Goal: Task Accomplishment & Management: Manage account settings

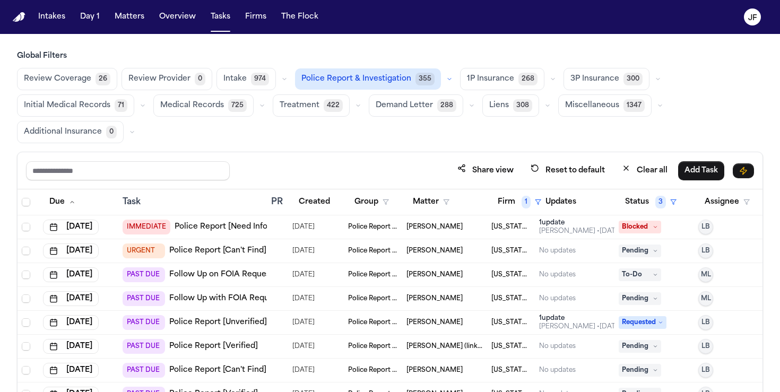
scroll to position [90, 0]
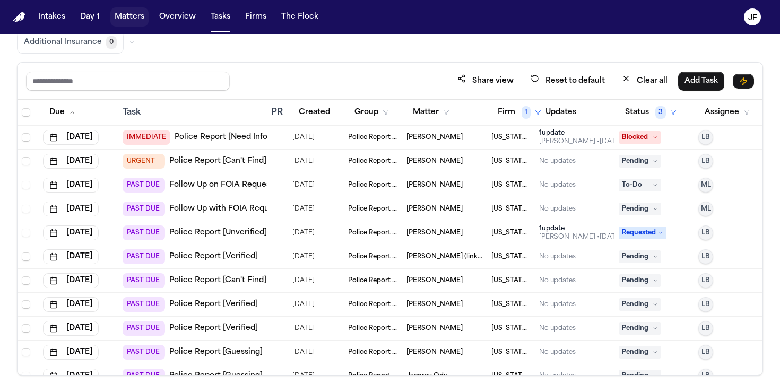
click at [127, 8] on button "Matters" at bounding box center [129, 16] width 38 height 19
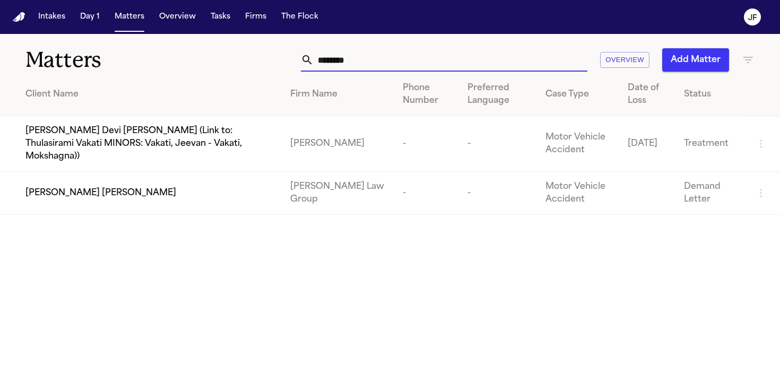
drag, startPoint x: 373, startPoint y: 67, endPoint x: 238, endPoint y: 59, distance: 134.5
click at [238, 59] on div "******** Overview Add Matter" at bounding box center [491, 59] width 527 height 23
paste input "*****"
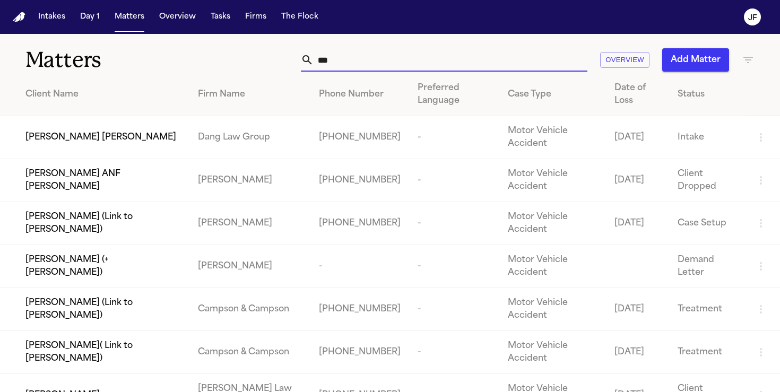
type input "*"
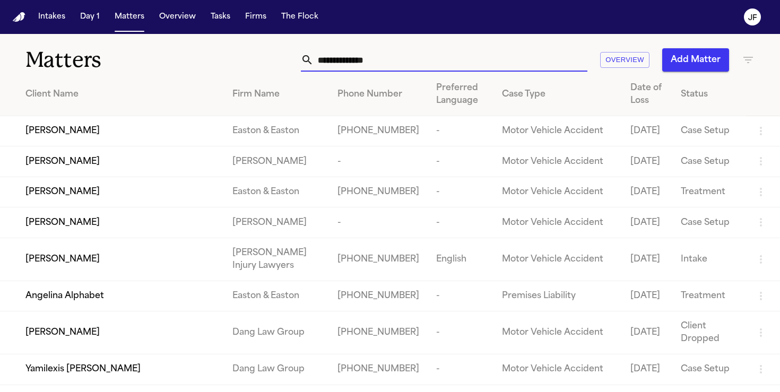
click at [355, 71] on input "text" at bounding box center [451, 59] width 274 height 23
click at [356, 66] on input "text" at bounding box center [451, 59] width 274 height 23
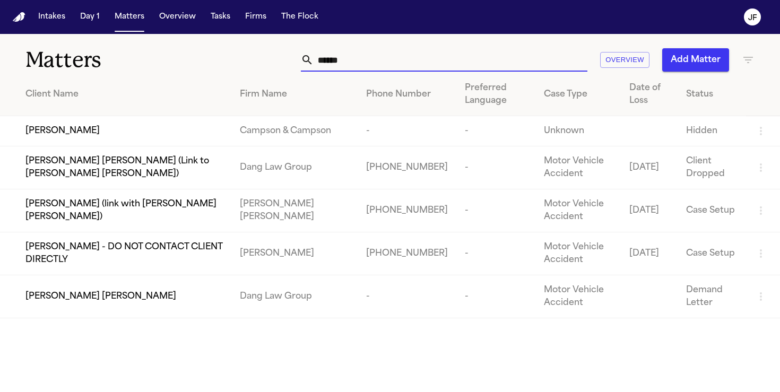
drag, startPoint x: 377, startPoint y: 65, endPoint x: 260, endPoint y: 74, distance: 117.7
click at [260, 74] on div "Matters ****** Overview Add Matter Client Name Firm Name Phone Number Preferred…" at bounding box center [390, 176] width 780 height 285
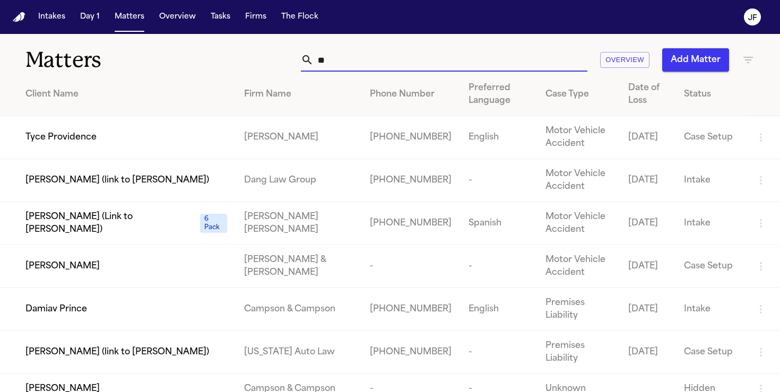
type input "*"
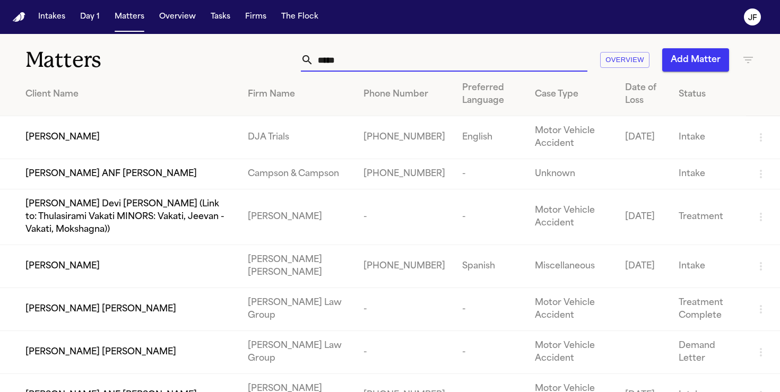
type input "****"
click at [86, 350] on span "[PERSON_NAME] [PERSON_NAME]" at bounding box center [100, 352] width 151 height 13
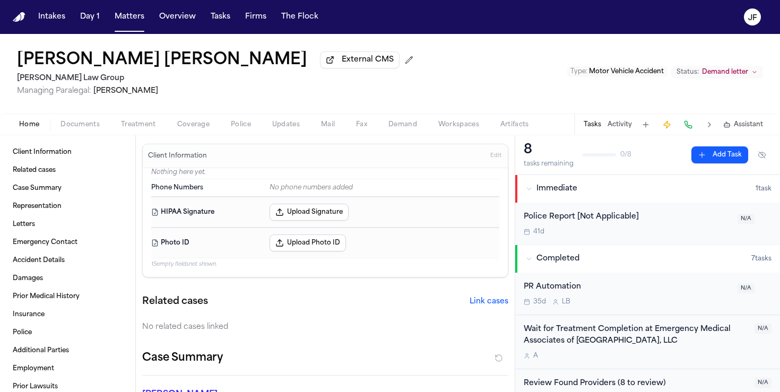
click at [205, 127] on span "Coverage" at bounding box center [193, 124] width 32 height 8
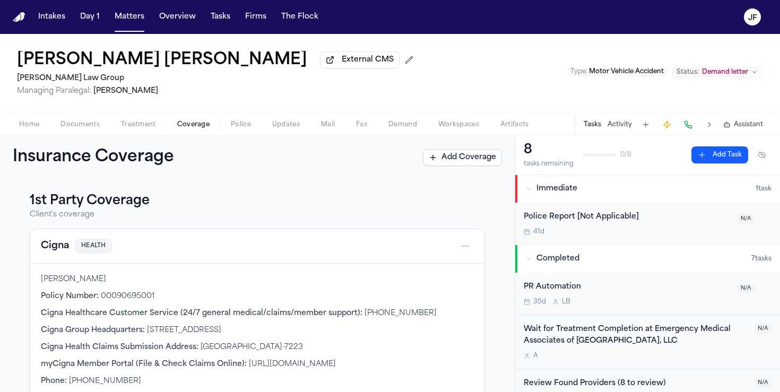
scroll to position [223, 0]
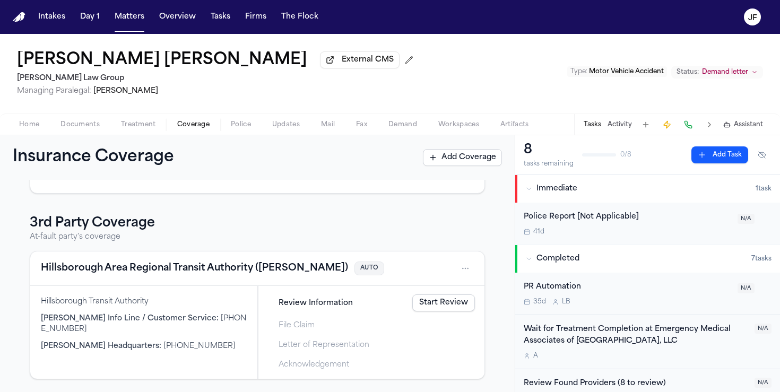
click at [191, 266] on button "Hillsborough Area Regional Transit Authority ([PERSON_NAME])" at bounding box center [194, 268] width 307 height 15
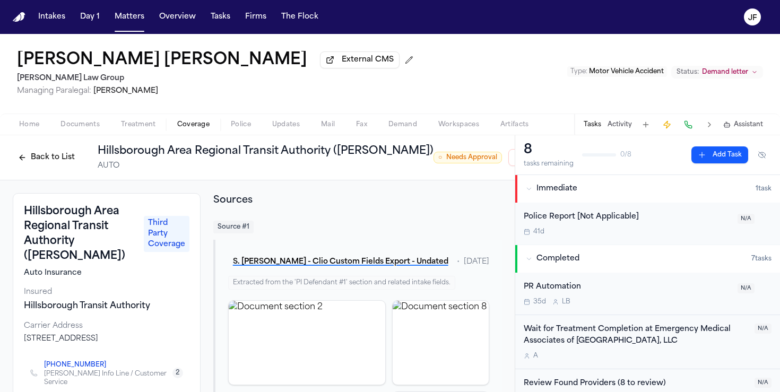
click at [45, 165] on button "Back to List" at bounding box center [46, 157] width 67 height 17
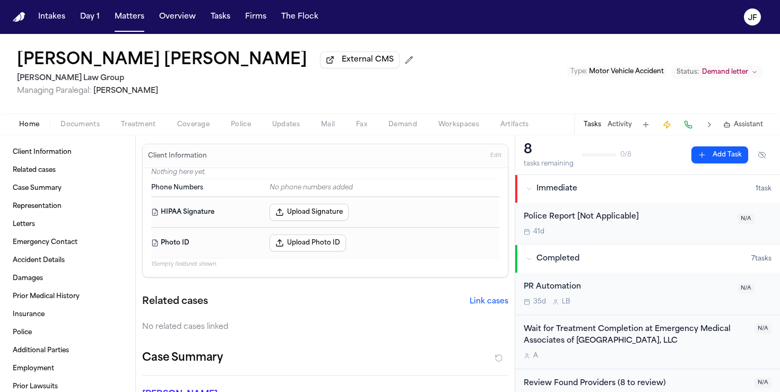
click at [32, 128] on span "Home" at bounding box center [29, 124] width 20 height 8
click at [66, 129] on span "Documents" at bounding box center [80, 124] width 39 height 8
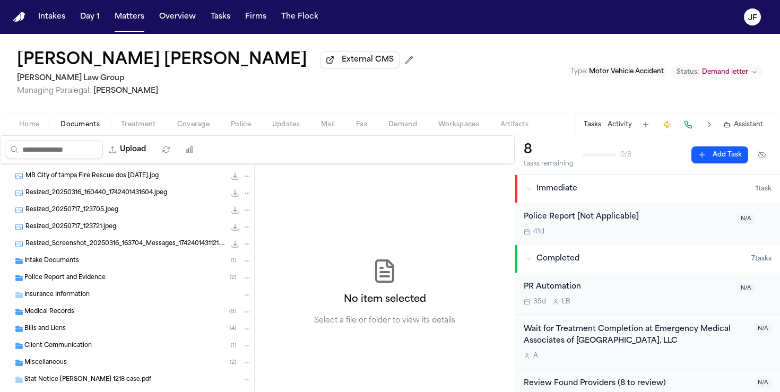
scroll to position [122, 0]
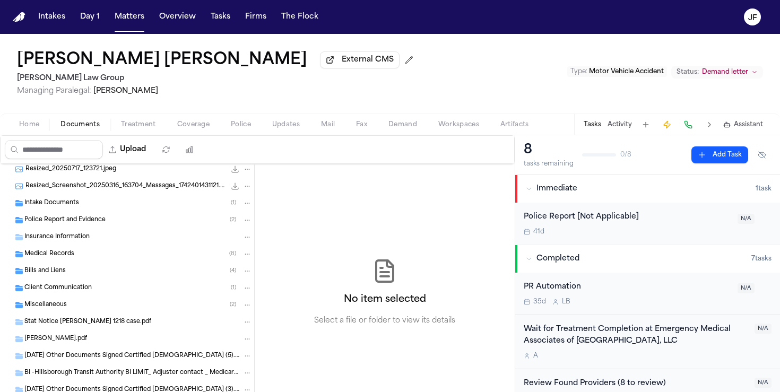
click at [77, 225] on span "Police Report and Evidence" at bounding box center [64, 220] width 81 height 9
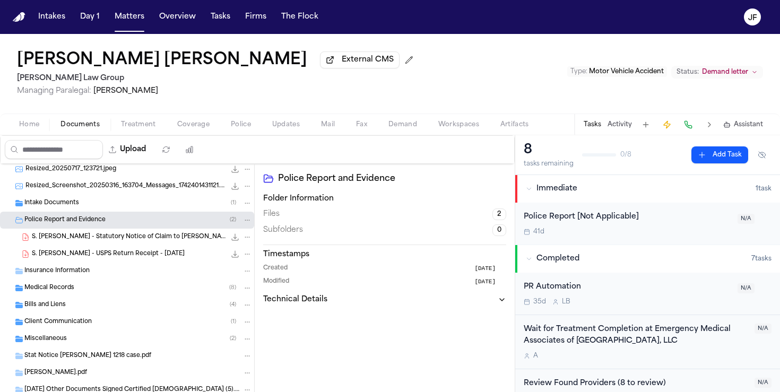
click at [77, 225] on span "Police Report and Evidence" at bounding box center [64, 220] width 81 height 9
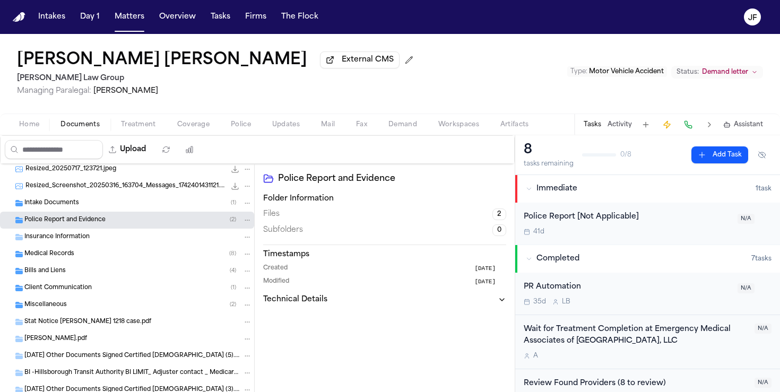
click at [94, 225] on span "Police Report and Evidence" at bounding box center [64, 220] width 81 height 9
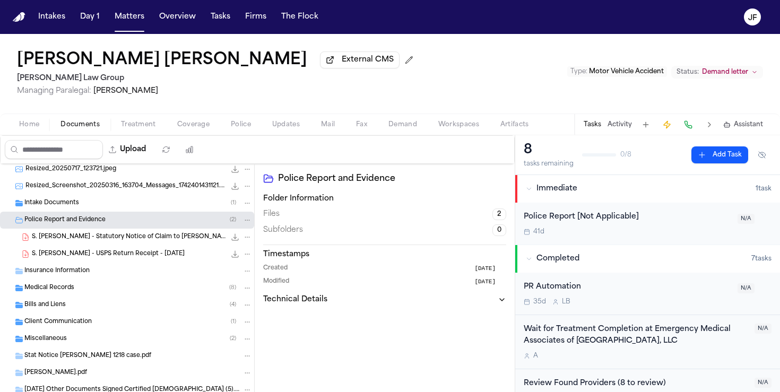
click at [94, 238] on span "S. [PERSON_NAME] - Statutory Notice of Claim to [PERSON_NAME] and FL Dept of Fi…" at bounding box center [129, 237] width 194 height 9
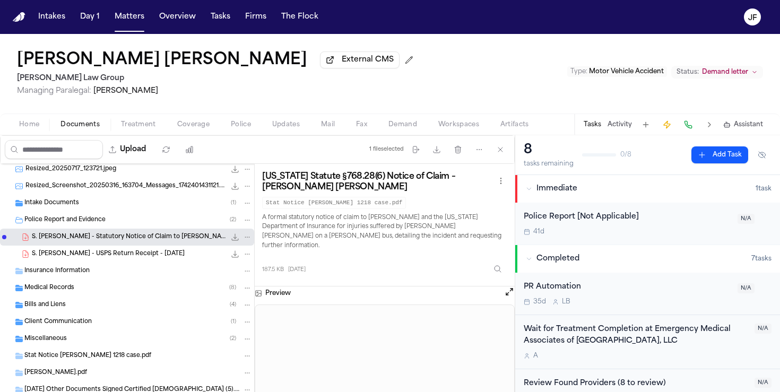
click at [144, 257] on span "S. [PERSON_NAME] - USPS Return Receipt - [DATE]" at bounding box center [108, 254] width 153 height 9
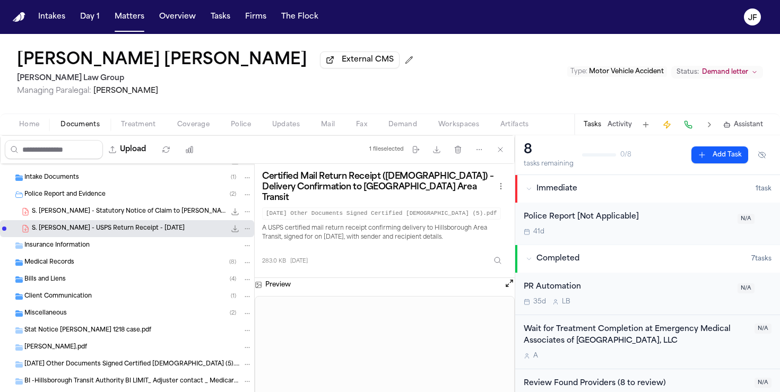
scroll to position [149, 0]
click at [143, 314] on div "Miscellaneous ( 2 )" at bounding box center [138, 313] width 228 height 10
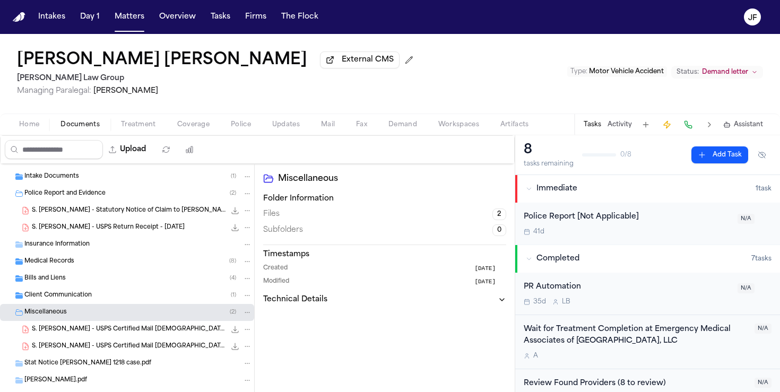
click at [143, 314] on div "Miscellaneous ( 2 )" at bounding box center [138, 313] width 228 height 10
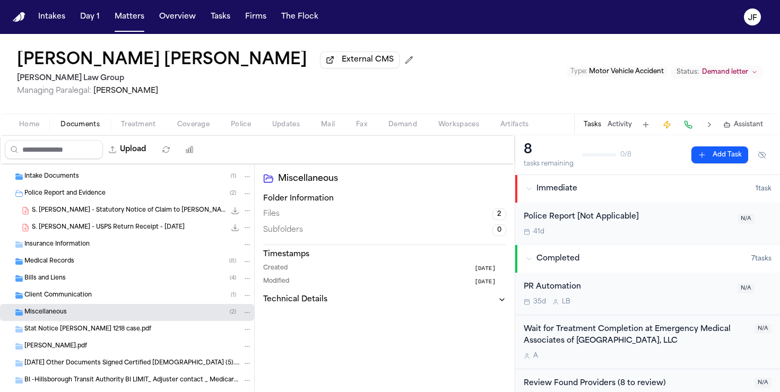
click at [143, 307] on div "Miscellaneous ( 2 )" at bounding box center [127, 312] width 254 height 17
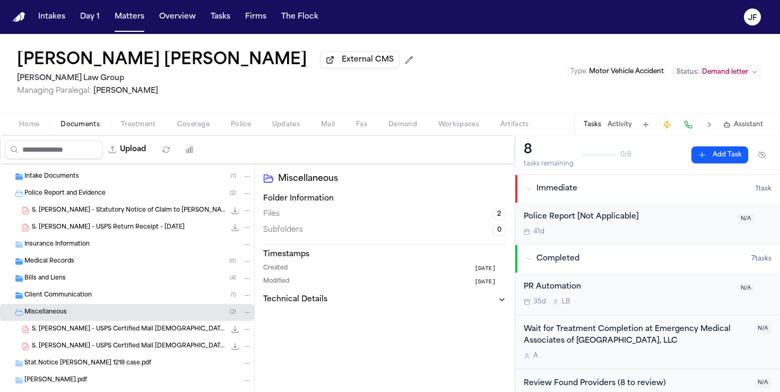
scroll to position [308, 0]
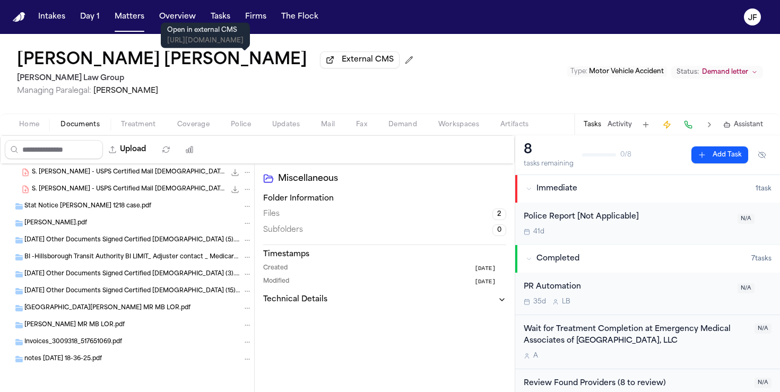
click at [342, 64] on span "External CMS" at bounding box center [368, 60] width 52 height 11
click at [131, 22] on button "Matters" at bounding box center [129, 16] width 38 height 19
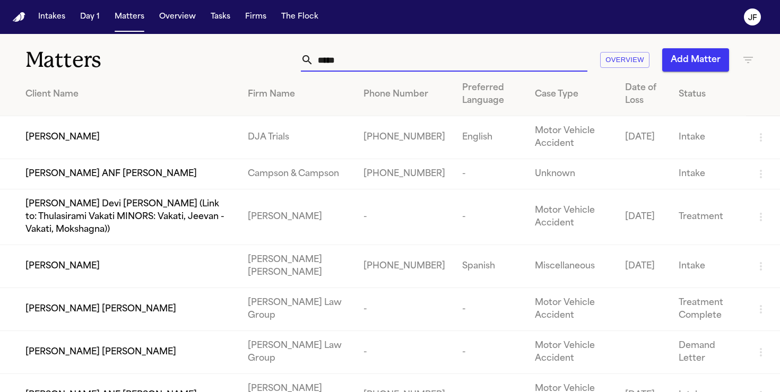
drag, startPoint x: 352, startPoint y: 63, endPoint x: 237, endPoint y: 55, distance: 116.0
click at [238, 56] on div "**** Overview Add Matter" at bounding box center [491, 59] width 527 height 23
click at [88, 354] on span "[PERSON_NAME] [PERSON_NAME]" at bounding box center [100, 352] width 151 height 13
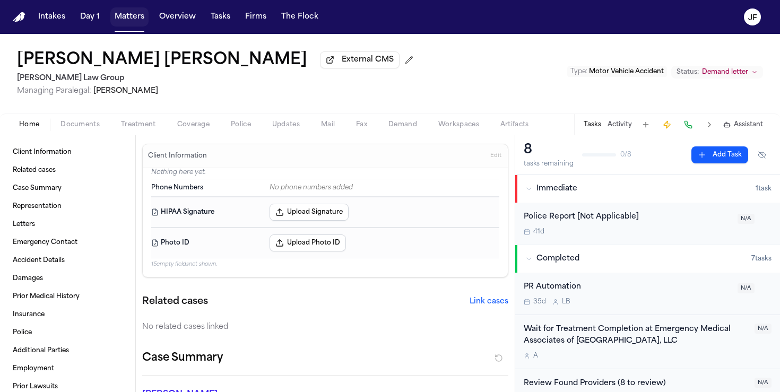
click at [122, 14] on button "Matters" at bounding box center [129, 16] width 38 height 19
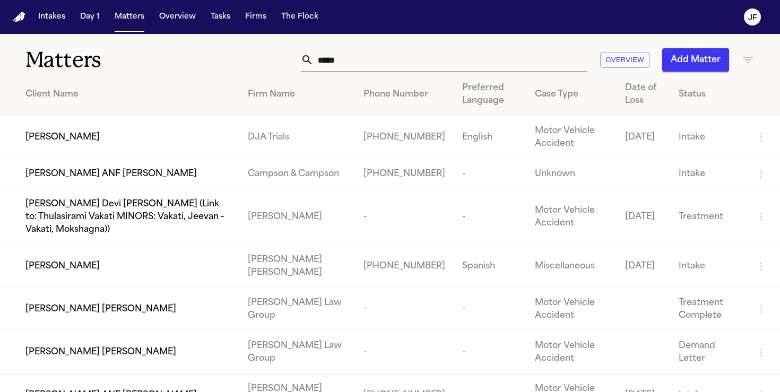
drag, startPoint x: 305, startPoint y: 66, endPoint x: 228, endPoint y: 45, distance: 79.8
click at [228, 45] on div "Matters **** Overview Add Matter" at bounding box center [390, 53] width 780 height 39
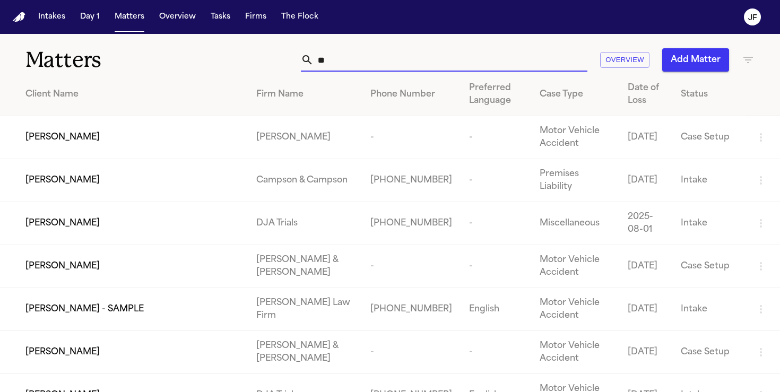
type input "*"
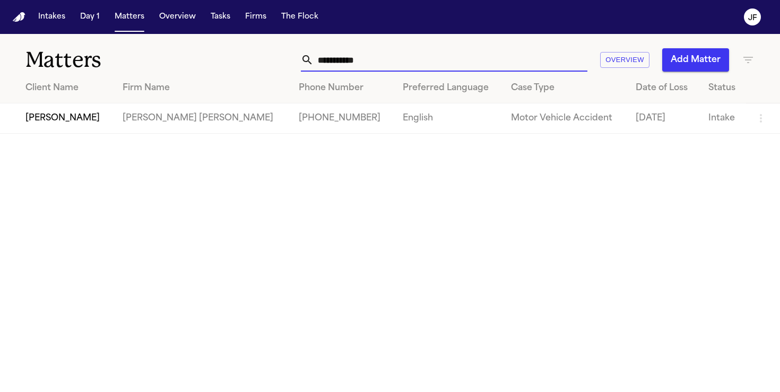
type input "**********"
click at [63, 122] on span "[PERSON_NAME]" at bounding box center [62, 118] width 74 height 13
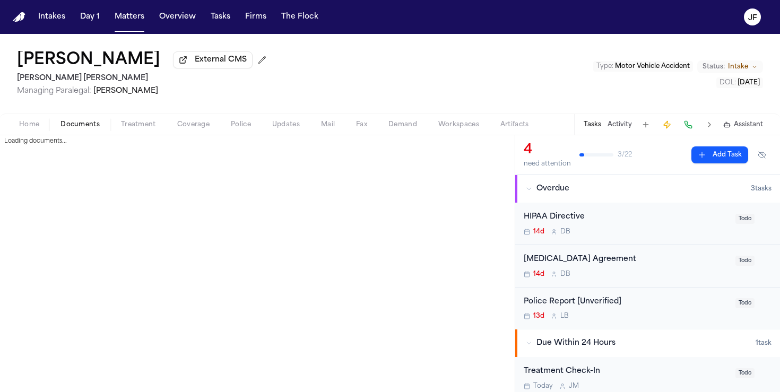
click at [88, 123] on span "Documents" at bounding box center [80, 124] width 39 height 8
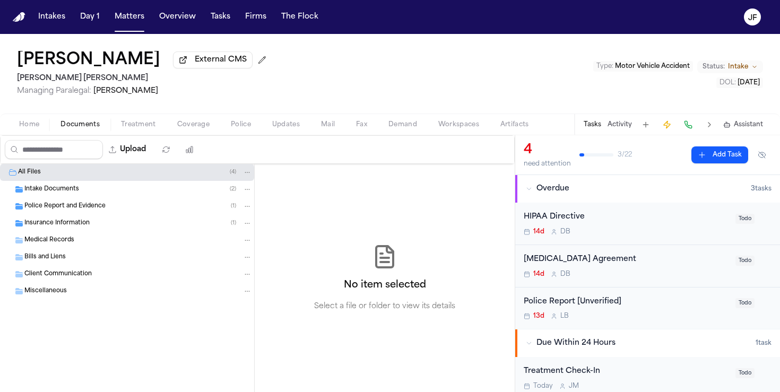
click at [67, 226] on span "Insurance Information" at bounding box center [56, 223] width 65 height 9
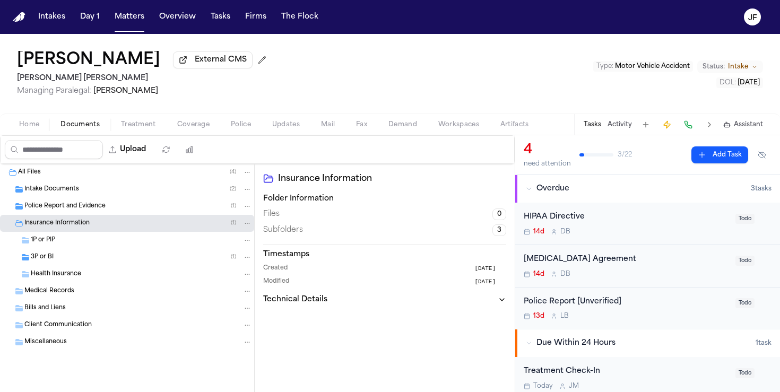
click at [67, 262] on div "3P or BI ( 1 )" at bounding box center [141, 258] width 221 height 10
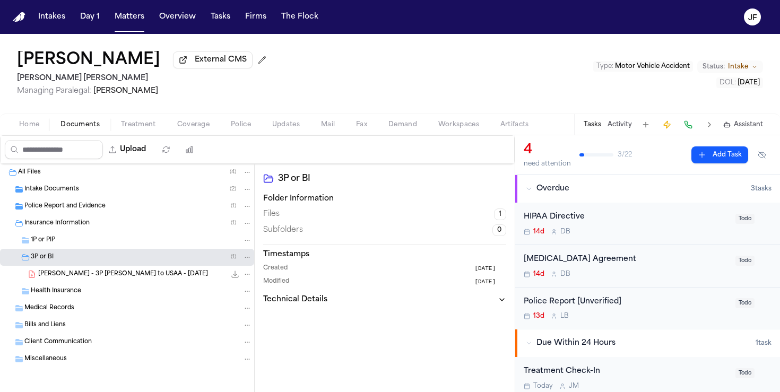
click at [72, 278] on span "[PERSON_NAME] - 3P [PERSON_NAME] to USAA - [DATE]" at bounding box center [123, 274] width 170 height 9
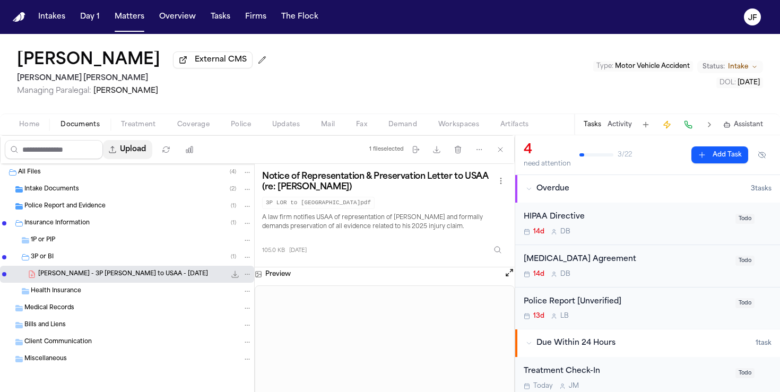
click at [132, 154] on button "Upload" at bounding box center [127, 149] width 49 height 19
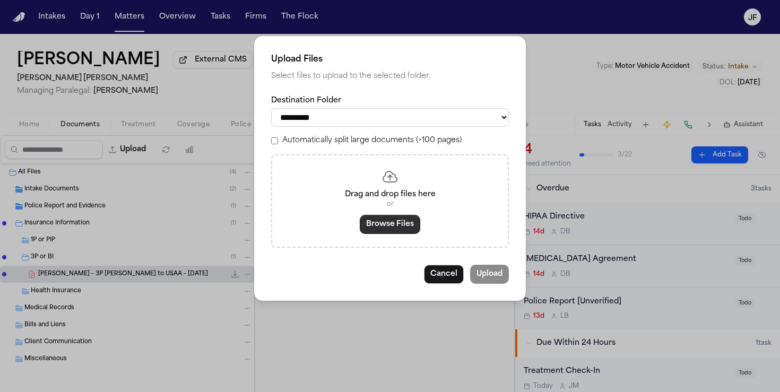
click at [374, 228] on button "Browse Files" at bounding box center [390, 224] width 61 height 19
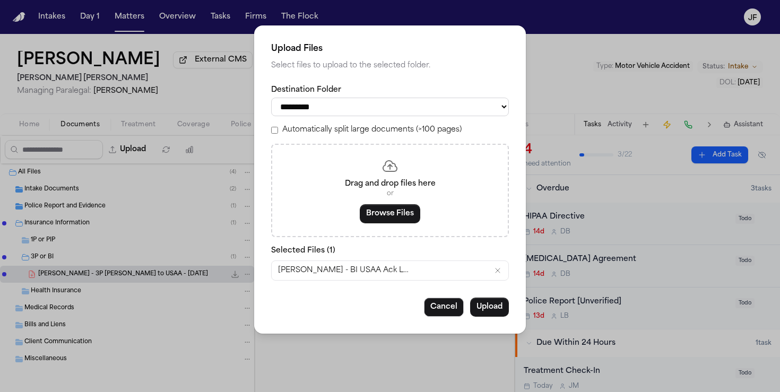
click at [341, 105] on select "**********" at bounding box center [390, 107] width 238 height 19
select select "**********"
click at [271, 98] on select "**********" at bounding box center [390, 107] width 238 height 19
click at [479, 312] on button "Upload" at bounding box center [489, 307] width 39 height 19
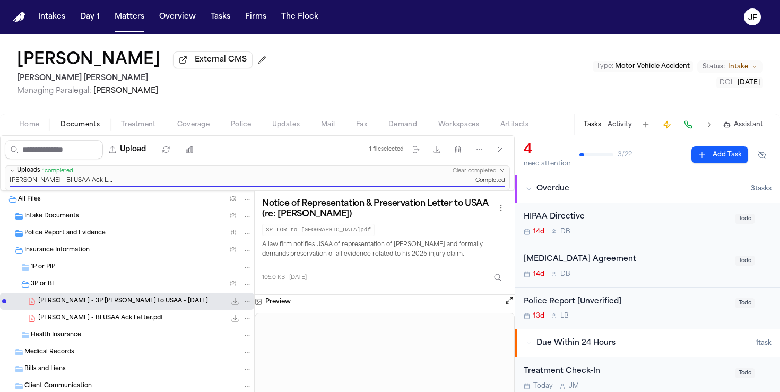
click at [87, 292] on div "3P or BI ( 2 )" at bounding box center [127, 284] width 254 height 17
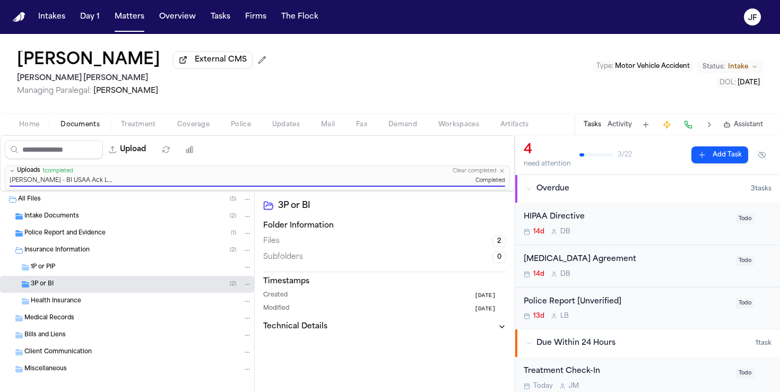
click at [94, 255] on div "Insurance Information ( 2 )" at bounding box center [138, 251] width 228 height 10
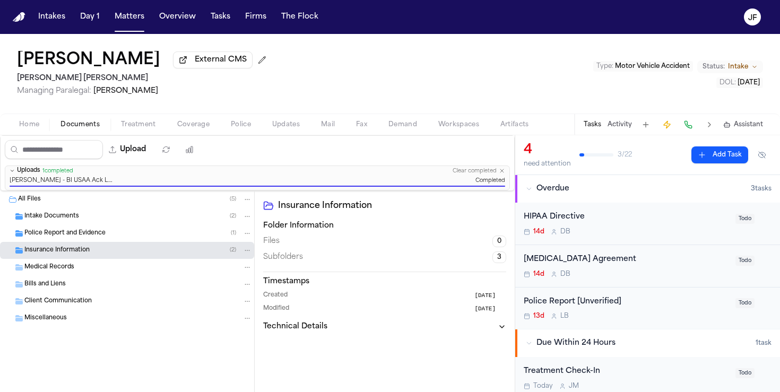
click at [120, 259] on div "Insurance Information ( 2 )" at bounding box center [127, 250] width 254 height 17
click at [107, 293] on div "3P or BI ( 2 )" at bounding box center [127, 284] width 254 height 17
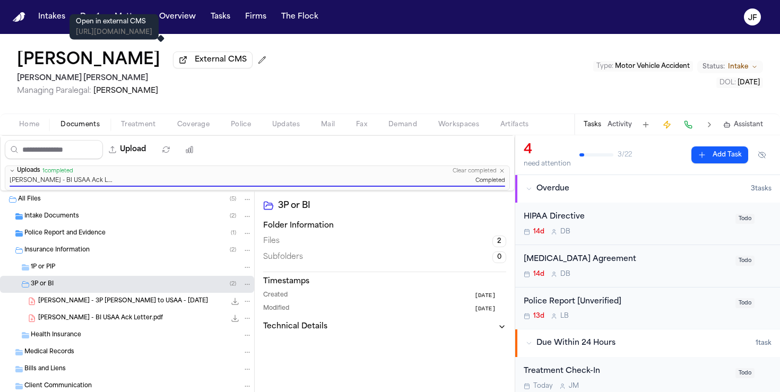
click at [195, 63] on span "External CMS" at bounding box center [221, 60] width 52 height 11
click at [389, 13] on nav "Intakes Day 1 Matters Overview Tasks Firms The [PERSON_NAME]" at bounding box center [390, 17] width 780 height 34
click at [255, 18] on button "Firms" at bounding box center [256, 16] width 30 height 19
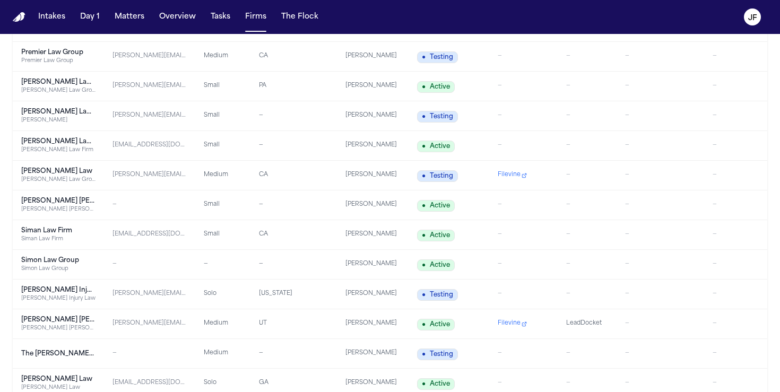
scroll to position [1933, 0]
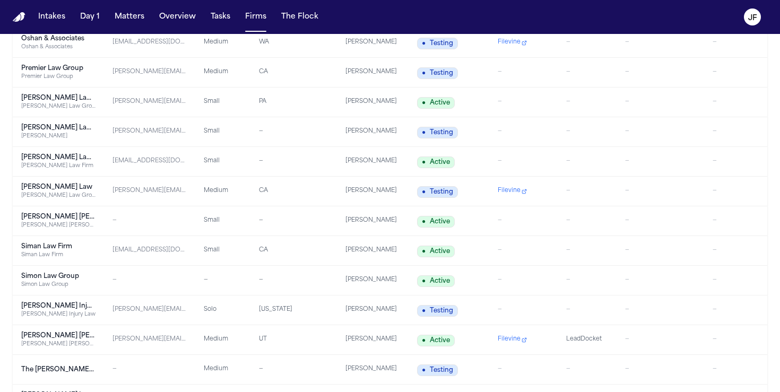
click at [66, 127] on div "[PERSON_NAME] Law Firm" at bounding box center [58, 128] width 74 height 8
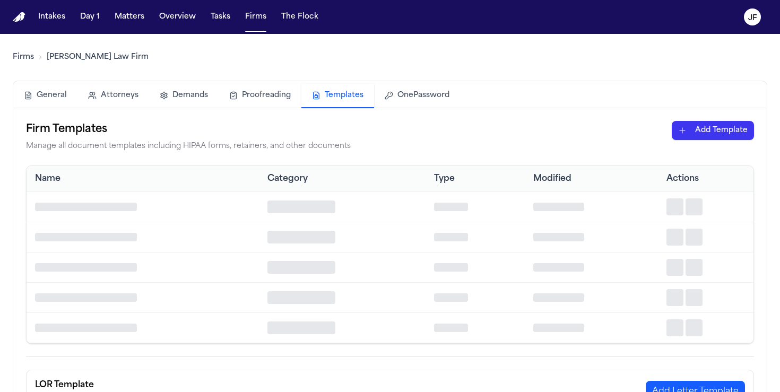
click at [340, 93] on button "Templates" at bounding box center [337, 96] width 73 height 24
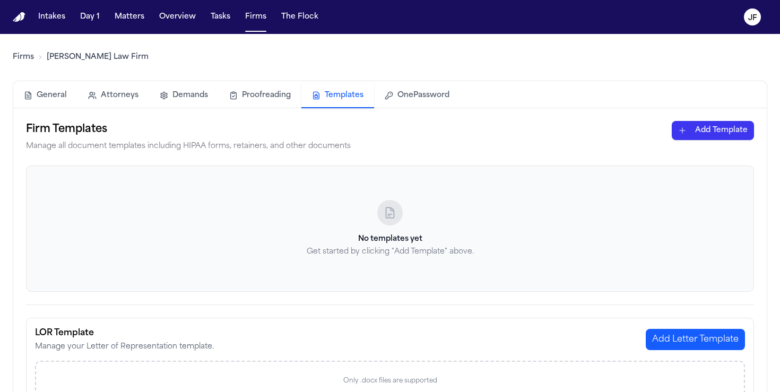
click at [28, 56] on link "Firms" at bounding box center [23, 57] width 21 height 11
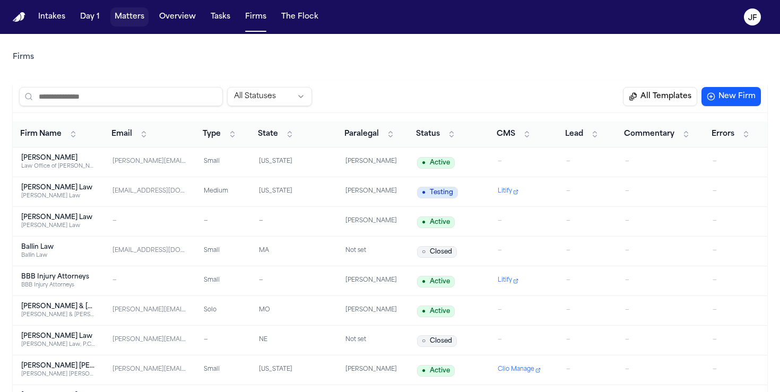
click at [128, 20] on button "Matters" at bounding box center [129, 16] width 38 height 19
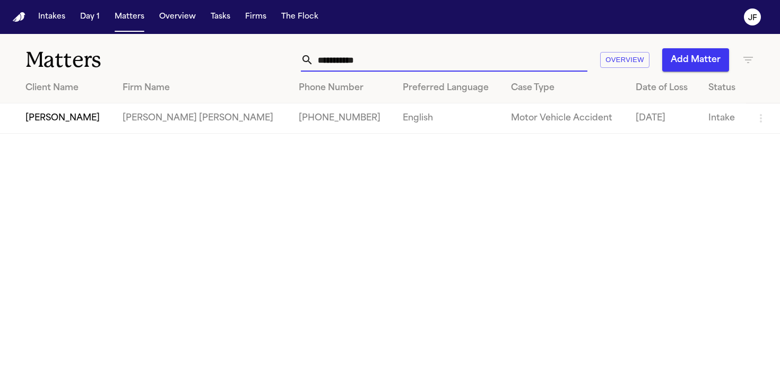
drag, startPoint x: 370, startPoint y: 59, endPoint x: 199, endPoint y: 41, distance: 171.9
click at [209, 49] on div "**********" at bounding box center [390, 53] width 780 height 39
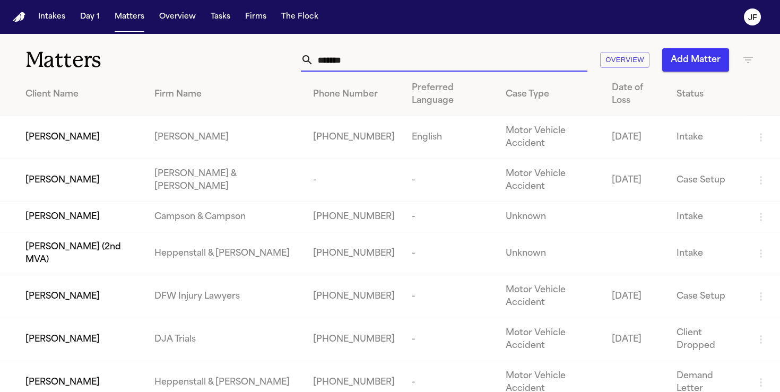
type input "*******"
click at [79, 131] on span "[PERSON_NAME]" at bounding box center [62, 137] width 74 height 13
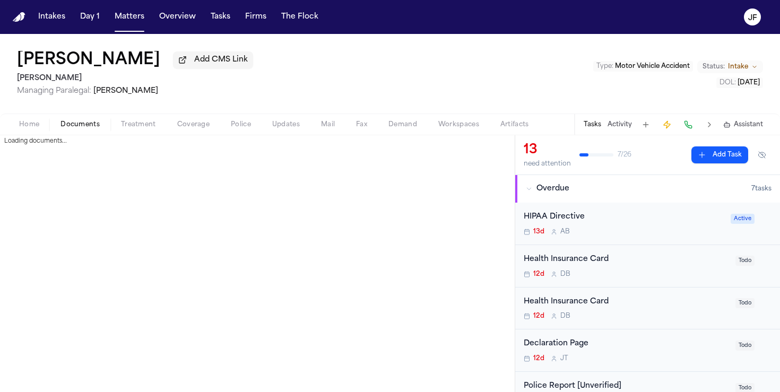
click at [71, 129] on span "Documents" at bounding box center [80, 124] width 39 height 8
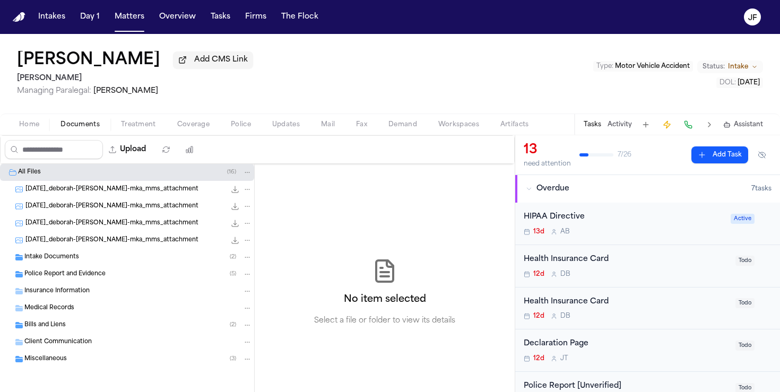
click at [196, 120] on div "Home Documents Treatment Coverage Police Updates Mail Fax Demand Workspaces Art…" at bounding box center [390, 124] width 780 height 21
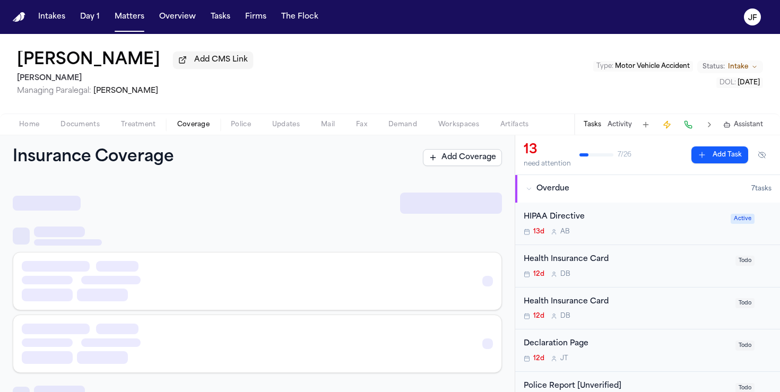
click at [196, 126] on span "Coverage" at bounding box center [193, 124] width 32 height 8
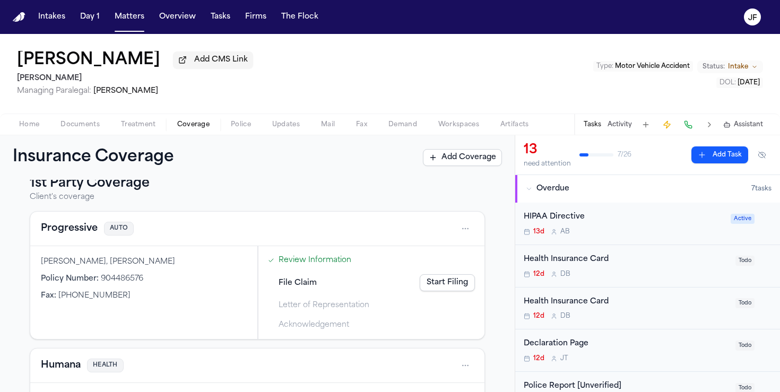
scroll to position [17, 0]
click at [75, 234] on button "Progressive" at bounding box center [69, 229] width 57 height 15
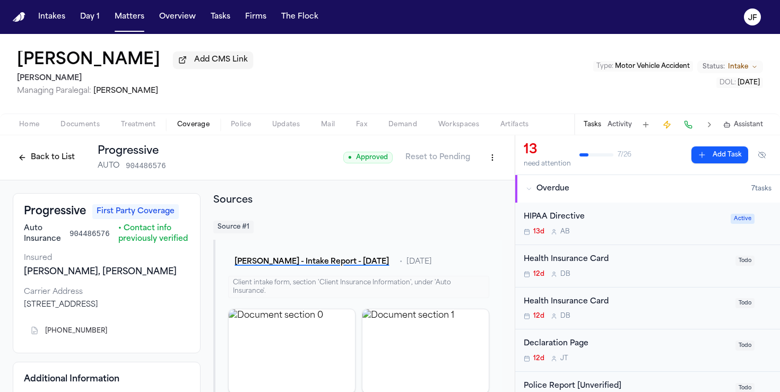
click at [35, 129] on span "Home" at bounding box center [29, 124] width 20 height 8
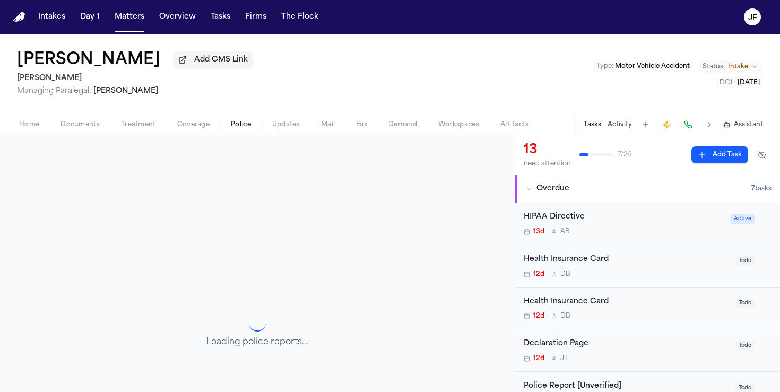
click at [242, 127] on span "Police" at bounding box center [241, 124] width 20 height 8
click at [201, 127] on span "Coverage" at bounding box center [193, 124] width 32 height 8
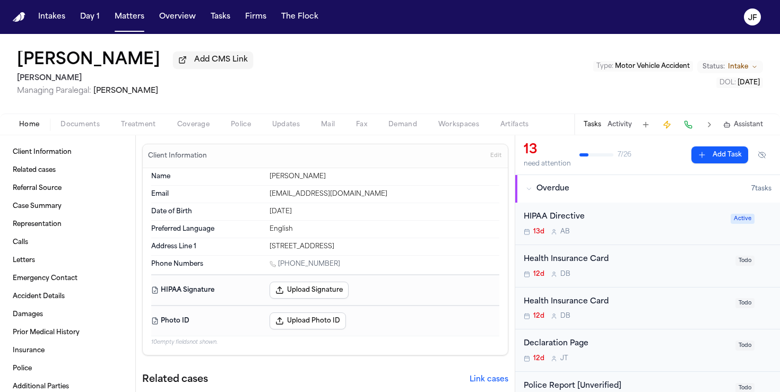
click at [28, 127] on span "Home" at bounding box center [29, 124] width 20 height 8
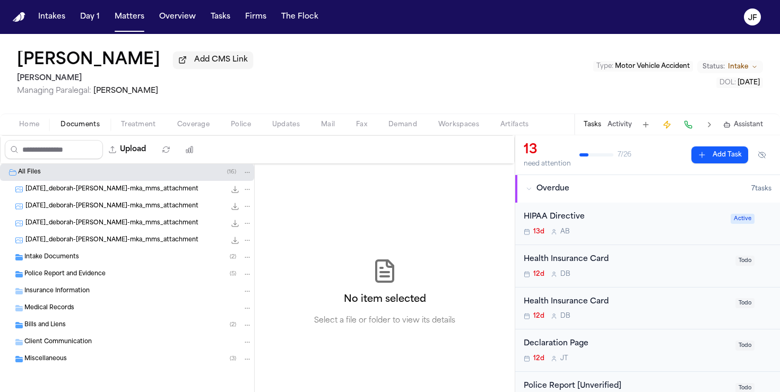
click at [73, 129] on span "Documents" at bounding box center [80, 124] width 39 height 8
click at [65, 266] on div "Intake Documents ( 2 )" at bounding box center [127, 257] width 254 height 17
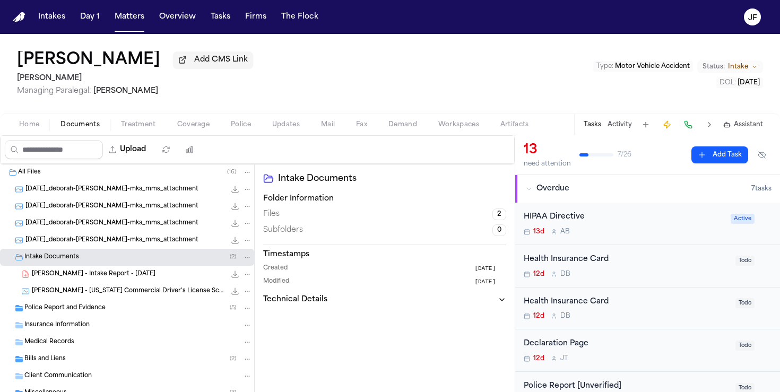
click at [63, 313] on span "Police Report and Evidence" at bounding box center [64, 308] width 81 height 9
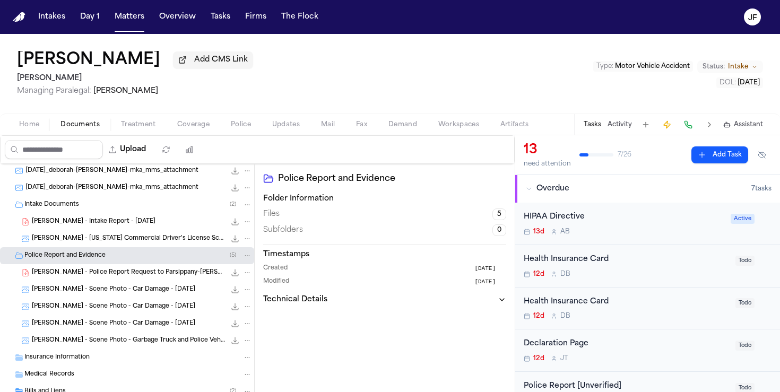
scroll to position [121, 0]
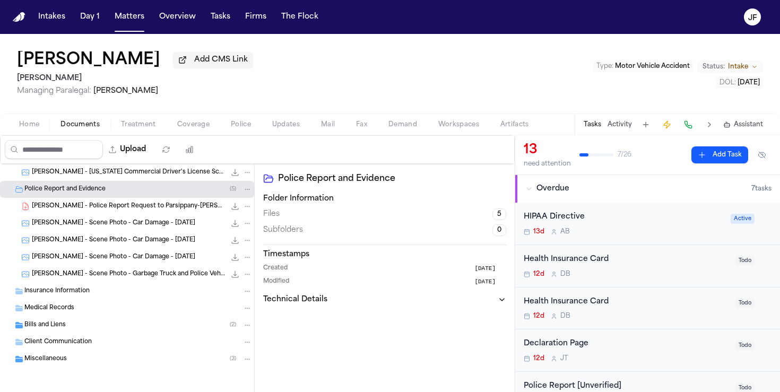
click at [71, 320] on div "Bills and Liens ( 2 )" at bounding box center [127, 325] width 254 height 17
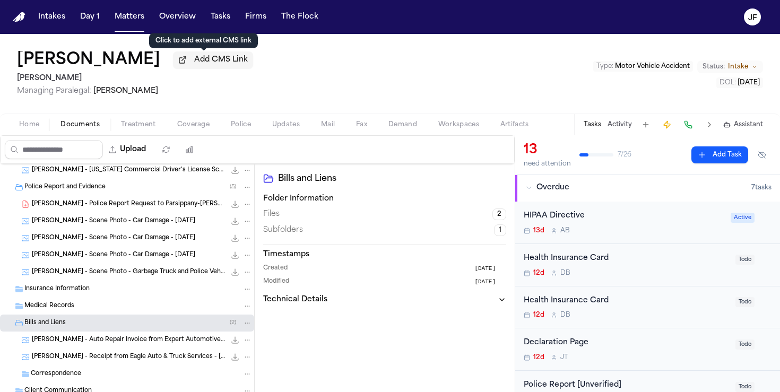
scroll to position [0, 0]
click at [127, 14] on button "Matters" at bounding box center [129, 16] width 38 height 19
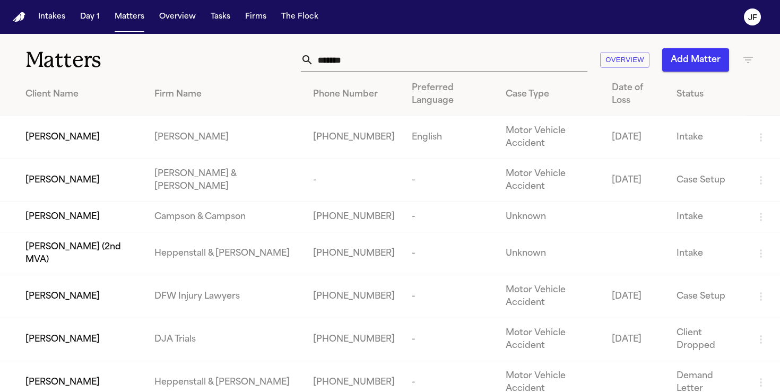
click at [385, 68] on input "*******" at bounding box center [451, 59] width 274 height 23
drag, startPoint x: 385, startPoint y: 68, endPoint x: 131, endPoint y: 28, distance: 257.4
click at [131, 28] on div "Intakes Day 1 Matters Overview Tasks Firms The [PERSON_NAME] Matters ******* Ov…" at bounding box center [390, 196] width 780 height 392
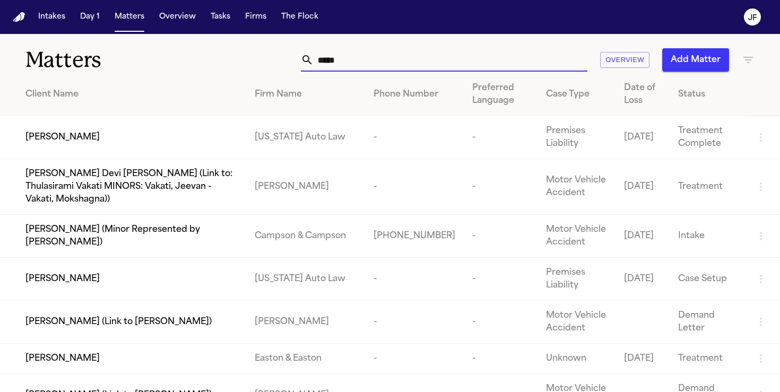
type input "*****"
click at [86, 273] on div "[PERSON_NAME]" at bounding box center [131, 279] width 212 height 13
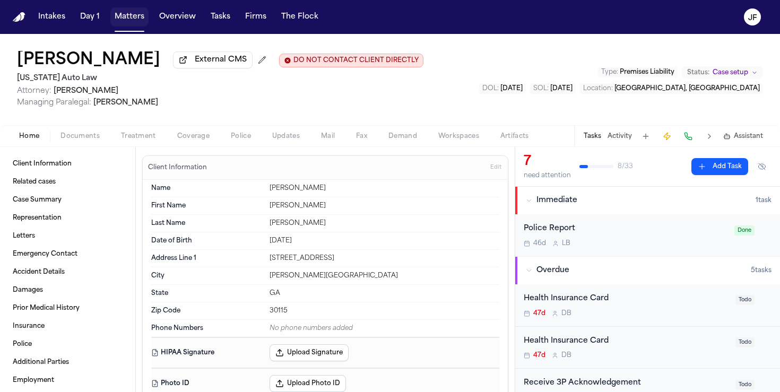
click at [127, 13] on button "Matters" at bounding box center [129, 16] width 38 height 19
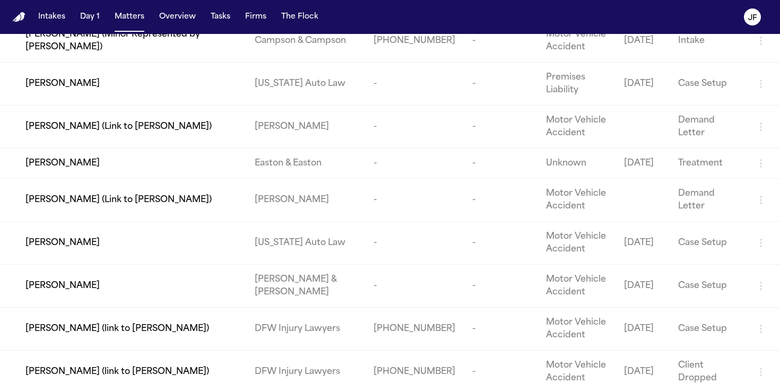
scroll to position [204, 0]
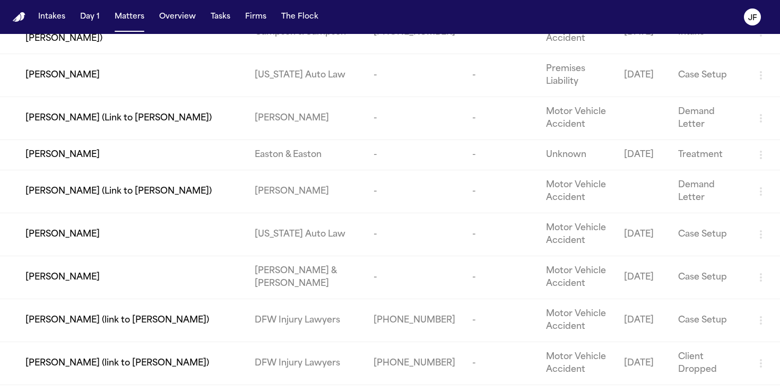
click at [50, 150] on span "[PERSON_NAME]" at bounding box center [62, 155] width 74 height 13
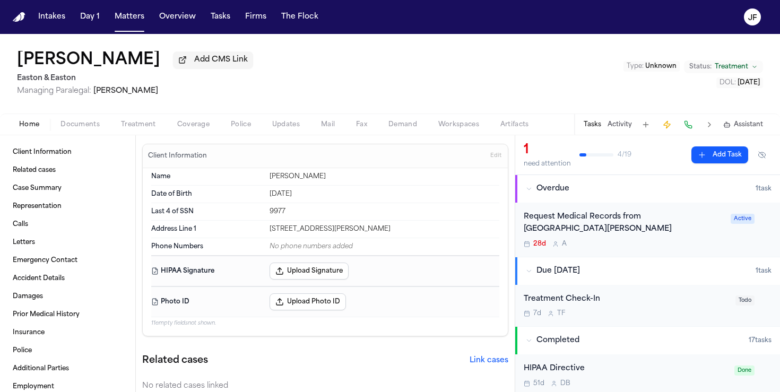
click at [185, 126] on span "Coverage" at bounding box center [193, 124] width 32 height 8
click at [33, 125] on span "Home" at bounding box center [29, 124] width 20 height 8
click at [72, 131] on button "Documents" at bounding box center [80, 124] width 61 height 13
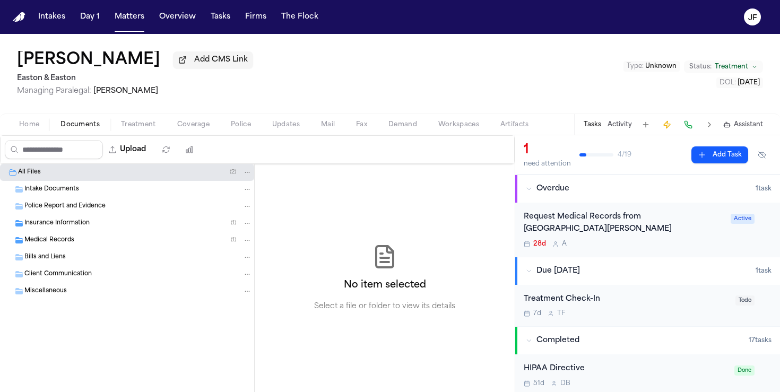
click at [89, 223] on div "Insurance Information ( 1 )" at bounding box center [138, 224] width 228 height 10
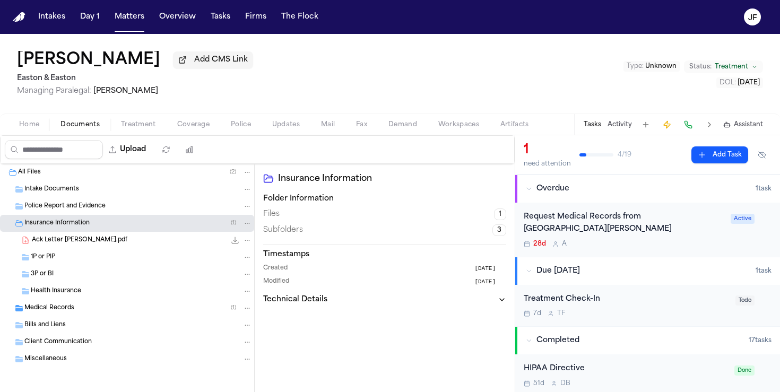
click at [91, 244] on div "Ack Letter [PERSON_NAME].pdf 200.0 KB • PDF" at bounding box center [142, 240] width 220 height 11
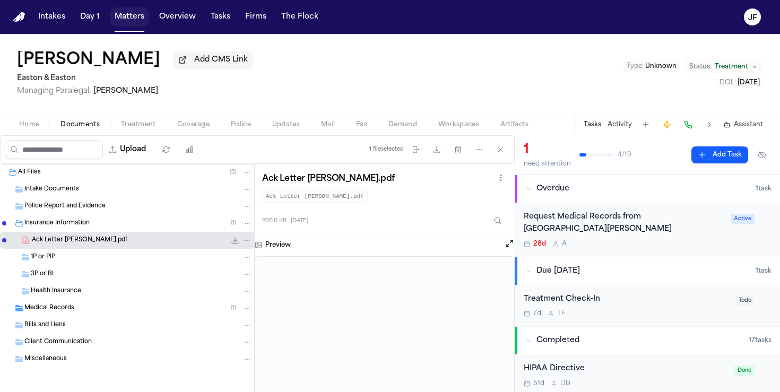
click at [127, 23] on button "Matters" at bounding box center [129, 16] width 38 height 19
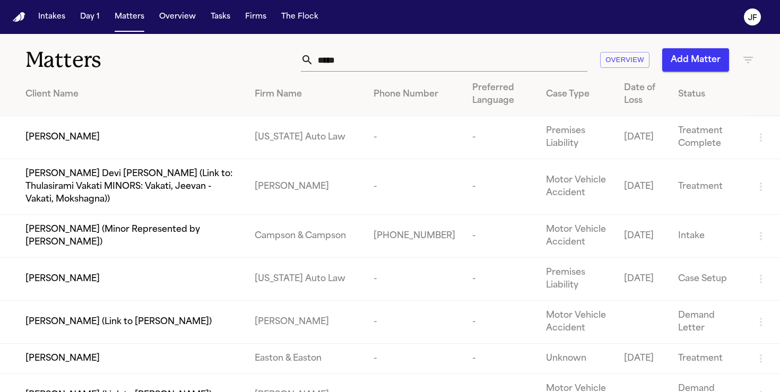
click at [318, 57] on input "*****" at bounding box center [451, 59] width 274 height 23
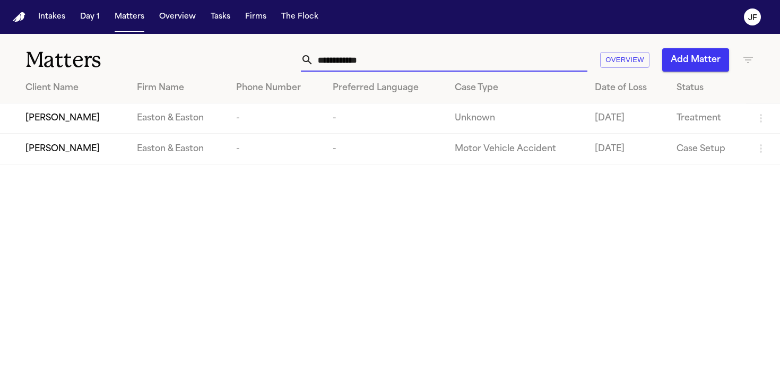
type input "**********"
click at [73, 149] on span "[PERSON_NAME]" at bounding box center [62, 149] width 74 height 13
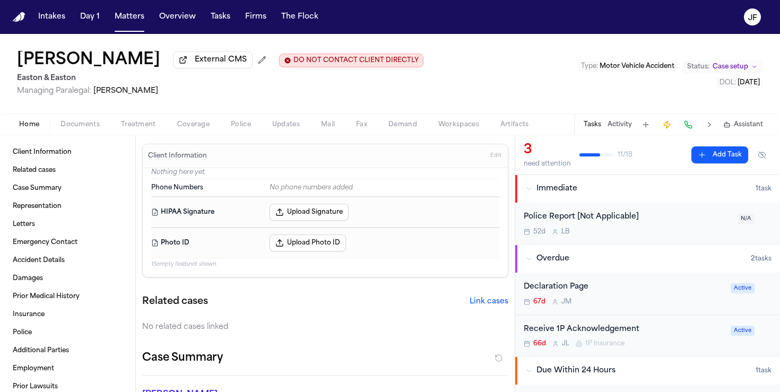
click at [78, 137] on div "Client Information Related cases Case Summary Representation Letters Emergency …" at bounding box center [67, 263] width 135 height 257
click at [89, 123] on span "Documents" at bounding box center [80, 124] width 39 height 8
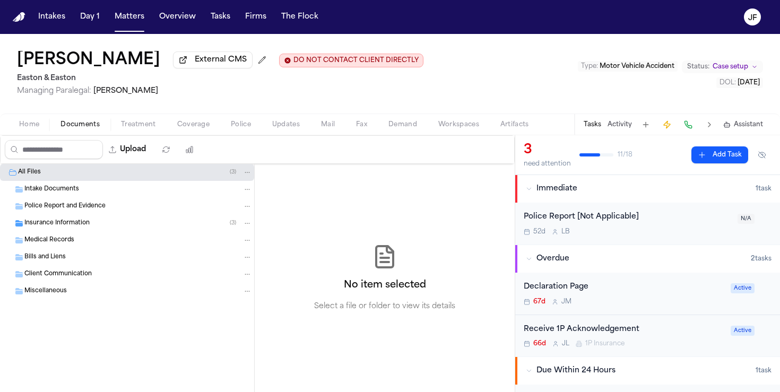
click at [63, 232] on div "Insurance Information ( 3 )" at bounding box center [127, 223] width 254 height 17
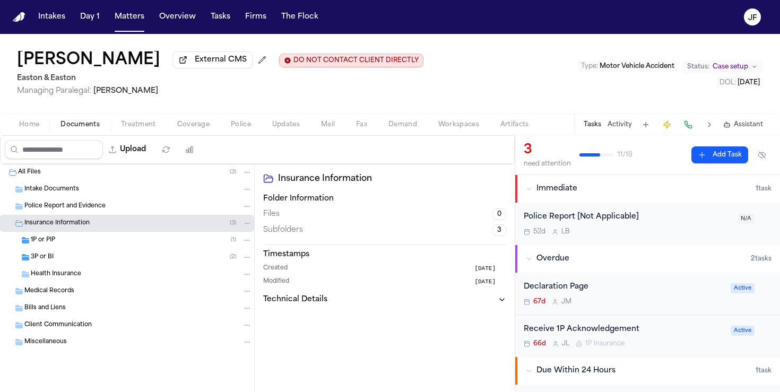
click at [60, 261] on div "3P or BI ( 2 )" at bounding box center [141, 258] width 221 height 10
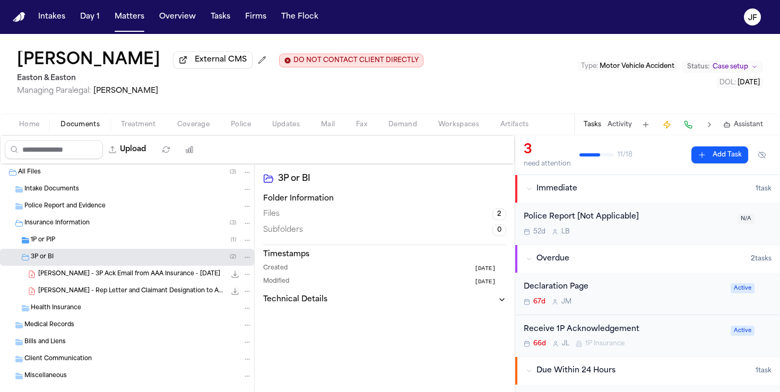
click at [70, 247] on div "1P or PIP ( 1 )" at bounding box center [127, 240] width 254 height 17
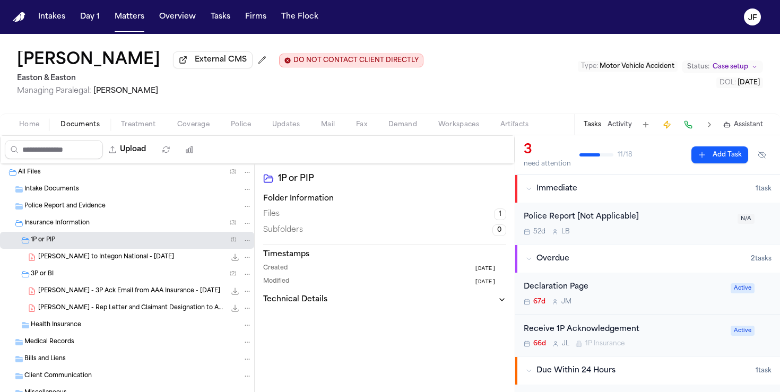
click at [80, 296] on span "[PERSON_NAME] - 3P Ack Email from AAA Insurance - [DATE]" at bounding box center [129, 291] width 182 height 9
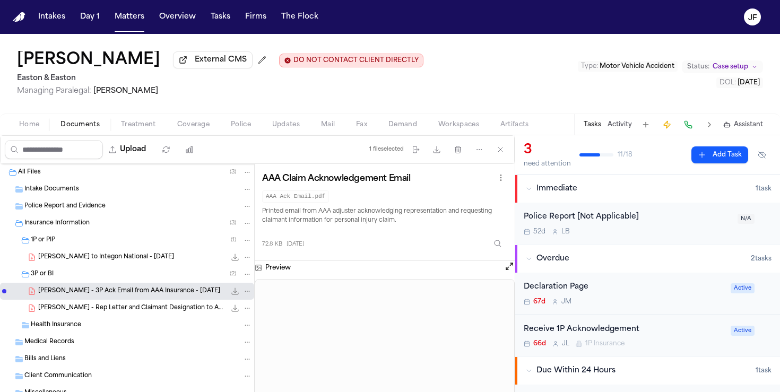
click at [110, 26] on nav "Intakes Day 1 Matters Overview Tasks Firms The [PERSON_NAME]" at bounding box center [390, 17] width 780 height 34
click at [124, 19] on button "Matters" at bounding box center [129, 16] width 38 height 19
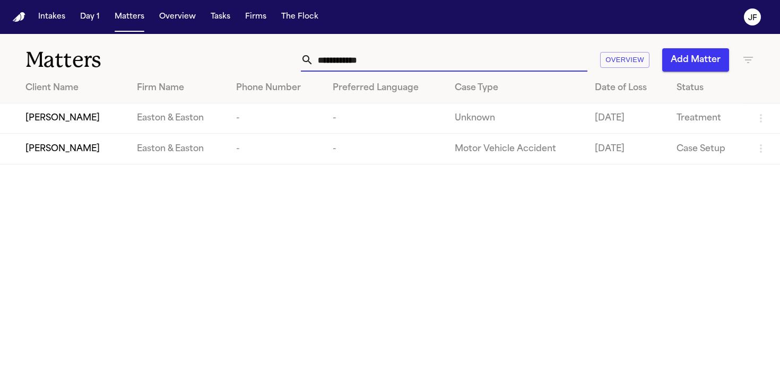
drag, startPoint x: 391, startPoint y: 63, endPoint x: 184, endPoint y: 48, distance: 208.1
click at [184, 48] on div "**********" at bounding box center [390, 53] width 780 height 39
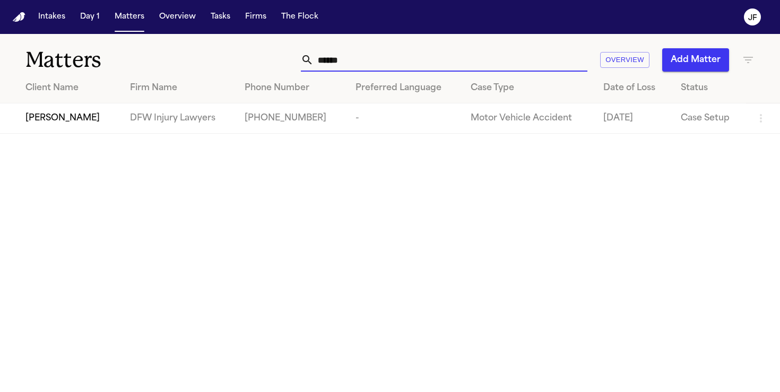
type input "******"
click at [42, 117] on span "[PERSON_NAME]" at bounding box center [62, 118] width 74 height 13
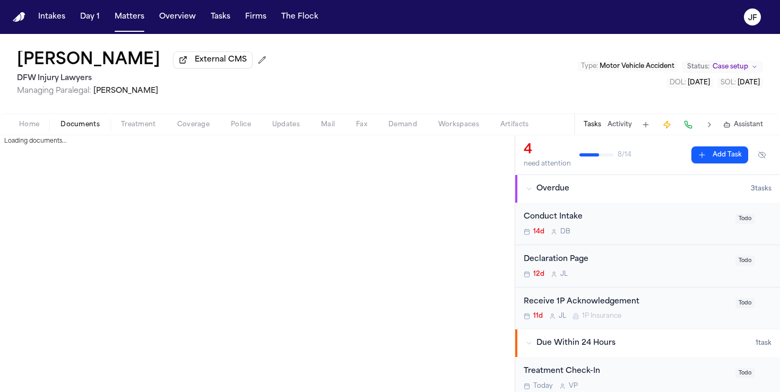
click at [89, 129] on span "Documents" at bounding box center [80, 124] width 39 height 8
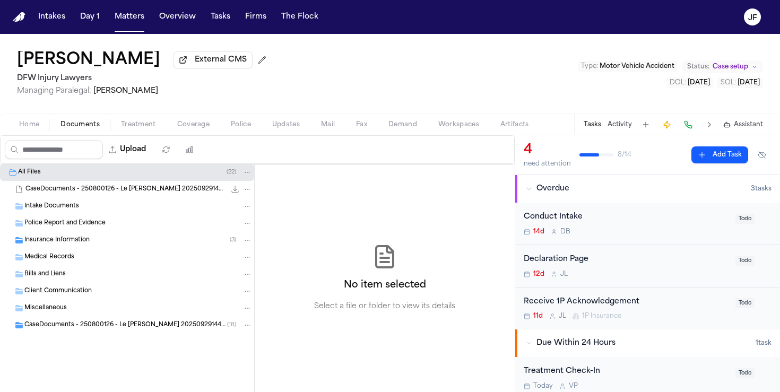
click at [85, 245] on span "Insurance Information" at bounding box center [56, 240] width 65 height 9
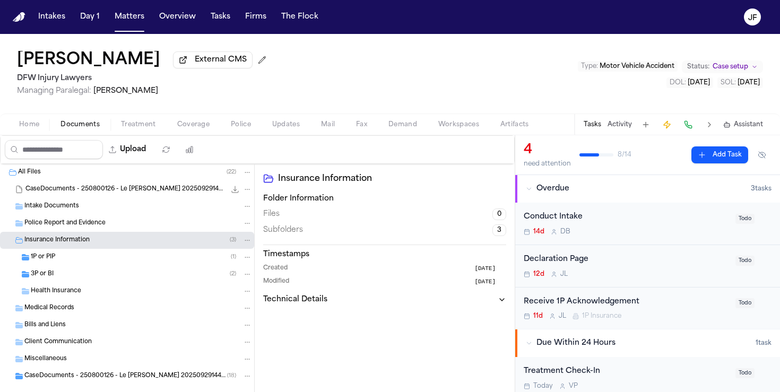
click at [85, 282] on div "3P or BI ( 2 )" at bounding box center [127, 274] width 254 height 17
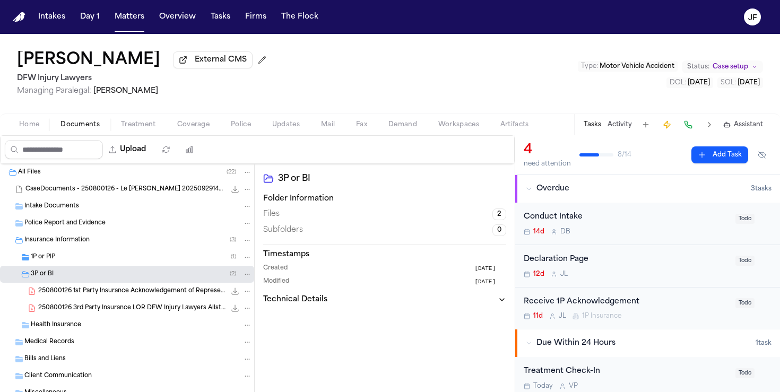
click at [85, 273] on div "3P or BI ( 2 )" at bounding box center [141, 275] width 221 height 10
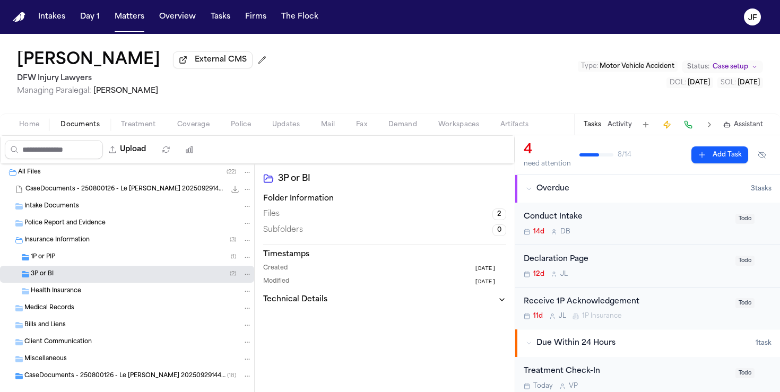
click at [90, 265] on div "1P or PIP ( 1 )" at bounding box center [127, 257] width 254 height 17
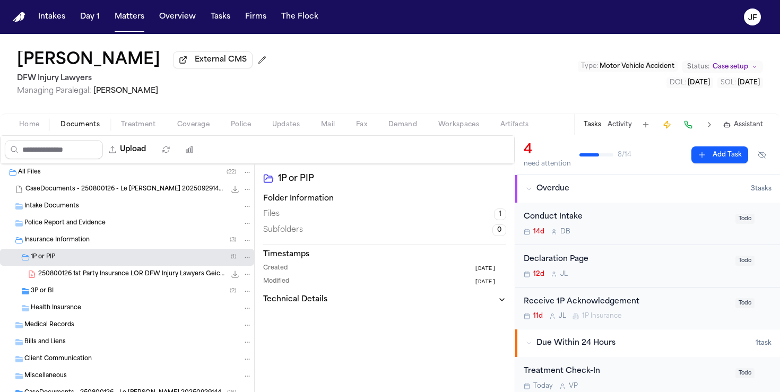
click at [88, 288] on div "3P or BI ( 2 )" at bounding box center [127, 291] width 254 height 17
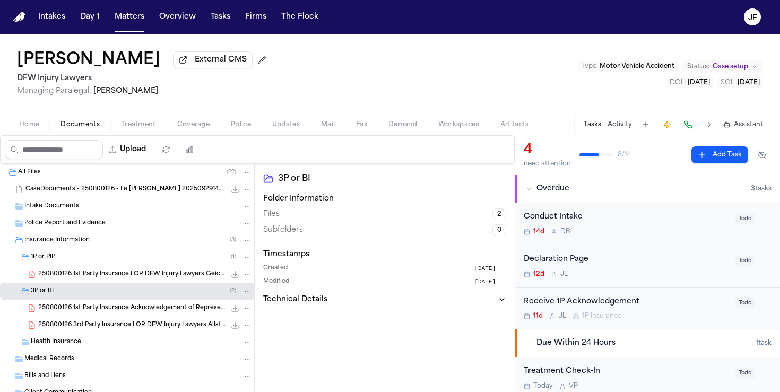
click at [132, 317] on div "250800126 1st Party Insurance Acknowledgement of Representation Allstate Insura…" at bounding box center [127, 308] width 254 height 17
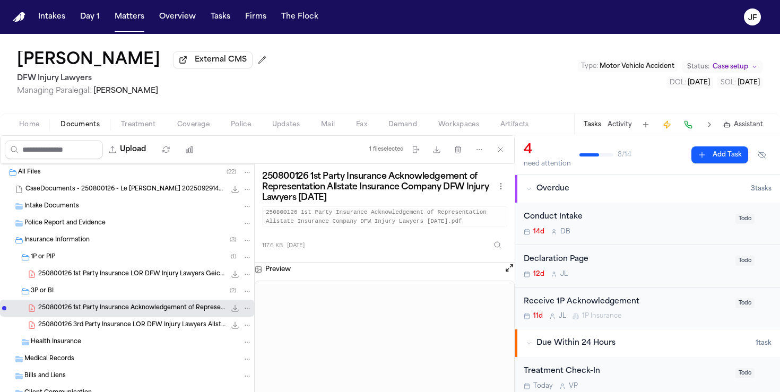
click at [156, 271] on div "250800126 1st Party Insurance LOR DFW Injury Lawyers Geico [DATE] 285.6 KB • PDF" at bounding box center [145, 274] width 214 height 11
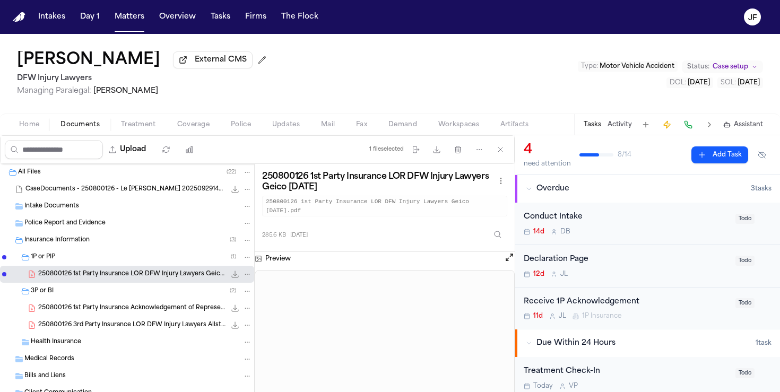
click at [185, 129] on span "Coverage" at bounding box center [193, 124] width 32 height 8
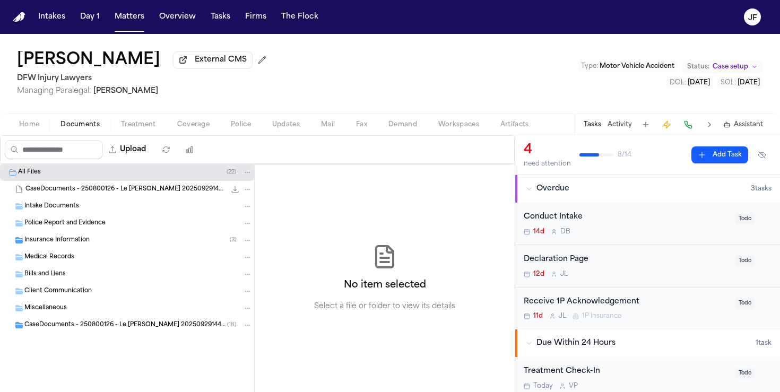
click at [74, 131] on span "button" at bounding box center [80, 130] width 52 height 1
click at [141, 126] on span "Treatment" at bounding box center [138, 124] width 35 height 8
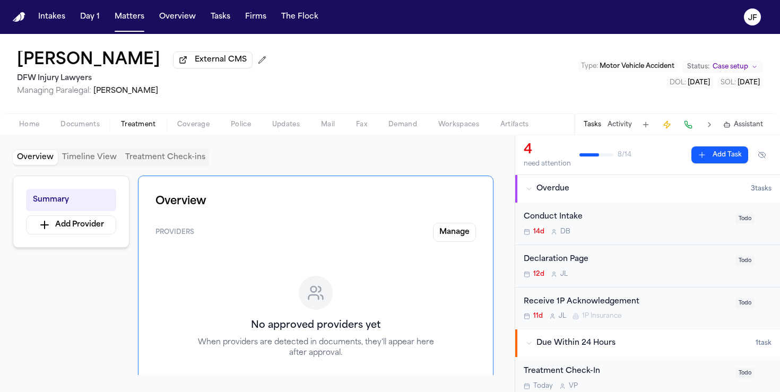
click at [184, 126] on span "Coverage" at bounding box center [193, 124] width 32 height 8
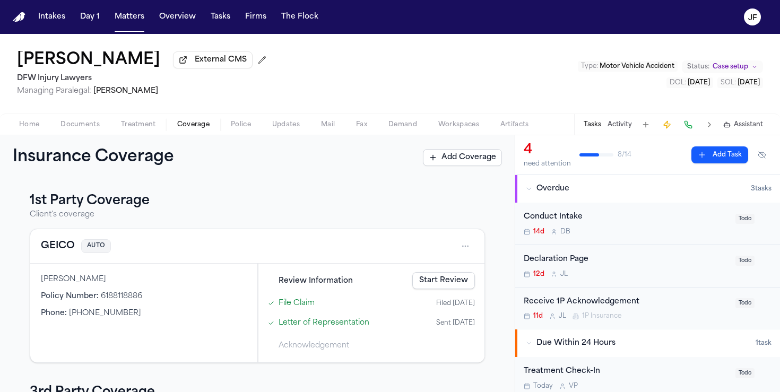
click at [447, 280] on link "Start Review" at bounding box center [443, 280] width 63 height 17
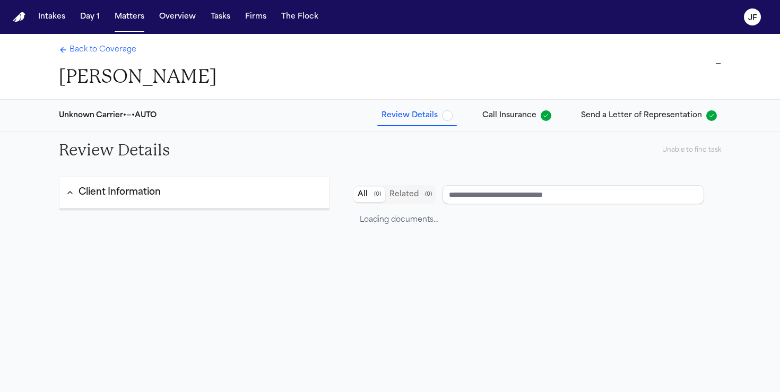
type input "*****"
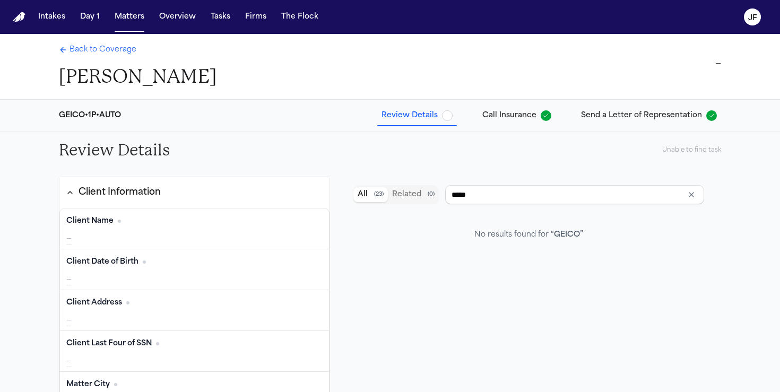
click at [114, 57] on div "Back to Coverage [PERSON_NAME]" at bounding box center [138, 67] width 158 height 44
click at [124, 49] on span "Back to Coverage" at bounding box center [103, 50] width 67 height 11
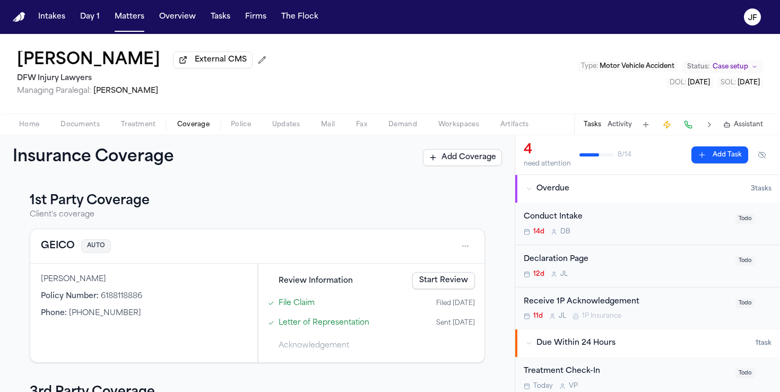
click at [79, 124] on span "Documents" at bounding box center [80, 124] width 39 height 8
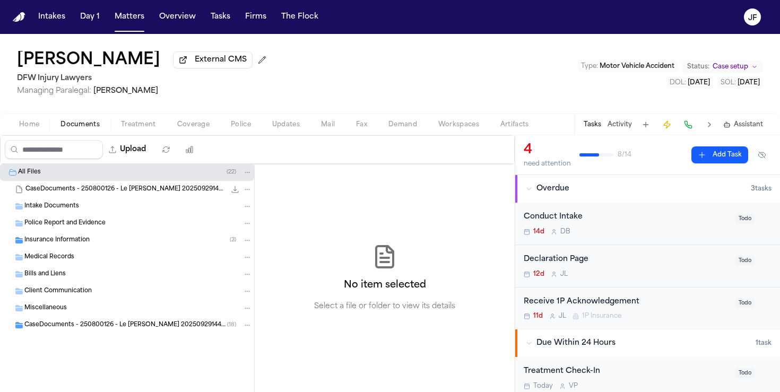
click at [148, 253] on div "Medical Records" at bounding box center [127, 257] width 254 height 17
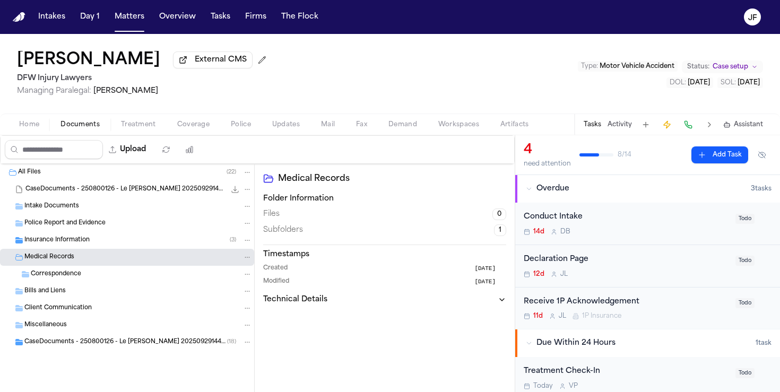
click at [151, 244] on div "Insurance Information ( 3 )" at bounding box center [138, 241] width 228 height 10
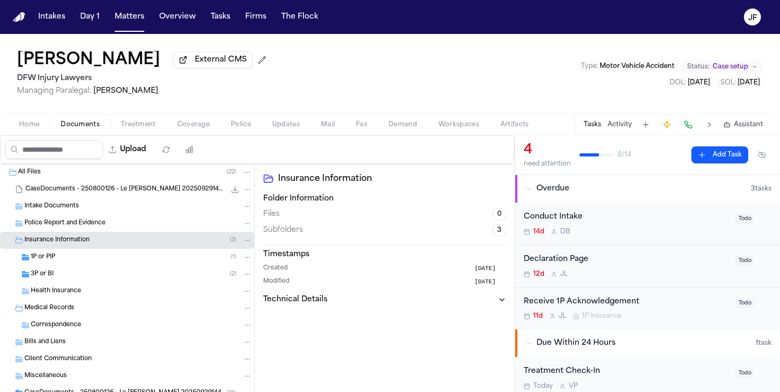
click at [137, 279] on div "3P or BI ( 2 )" at bounding box center [141, 275] width 221 height 10
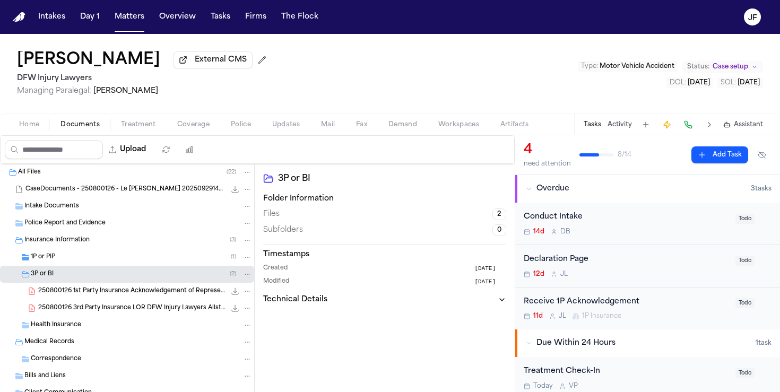
click at [134, 309] on span "250800126 3rd Party Insurance LOR DFW Injury Lawyers Allstate Insurance Company…" at bounding box center [131, 308] width 187 height 9
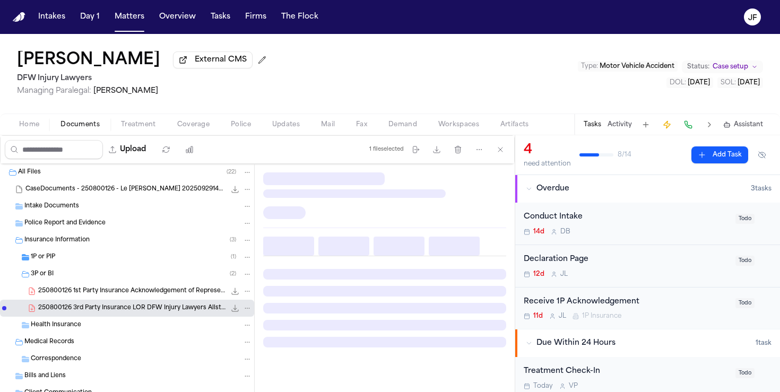
click at [153, 288] on div "250800126 1st Party Insurance Acknowledgement of Representation Allstate Insura…" at bounding box center [127, 291] width 254 height 17
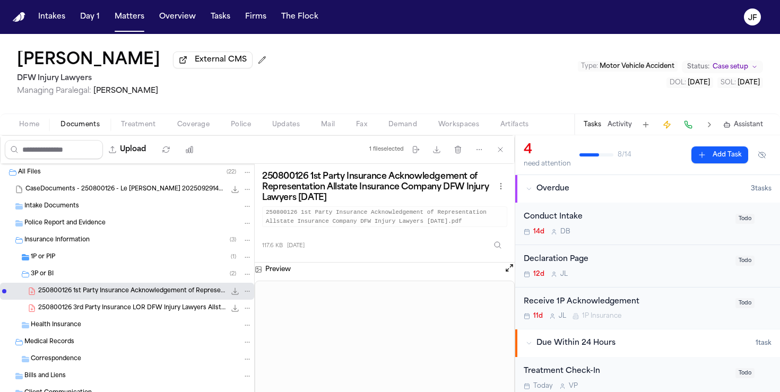
click at [249, 292] on icon "File: 250800126 1st Party Insurance Acknowledgement of Representation Allstate …" at bounding box center [247, 291] width 5 height 1
click at [237, 329] on button "Move" at bounding box center [247, 333] width 73 height 19
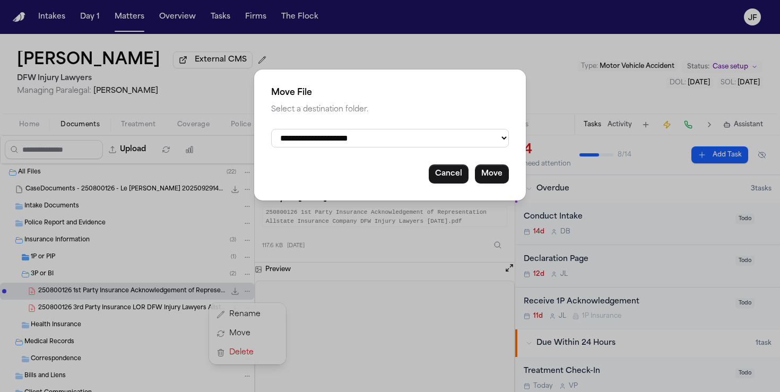
click at [333, 136] on select "**********" at bounding box center [390, 138] width 238 height 19
select select "**********"
click at [271, 129] on select "**********" at bounding box center [390, 138] width 238 height 19
click at [509, 175] on button "Move" at bounding box center [492, 174] width 34 height 19
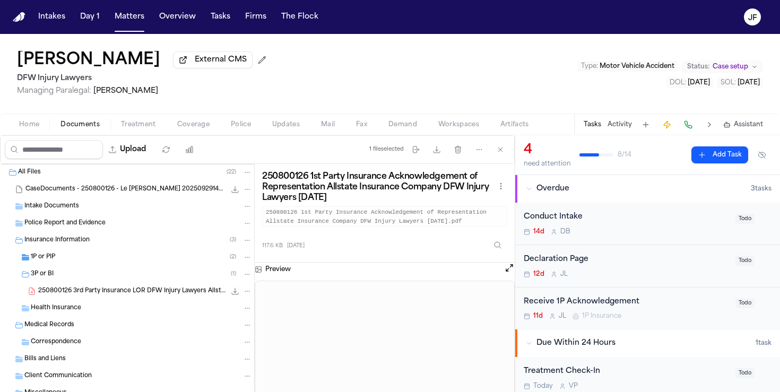
click at [165, 294] on span "250800126 3rd Party Insurance LOR DFW Injury Lawyers Allstate Insurance Company…" at bounding box center [131, 291] width 187 height 9
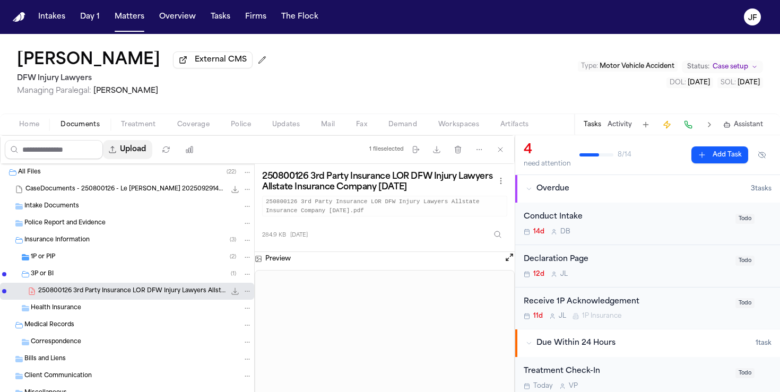
click at [134, 155] on button "Upload" at bounding box center [127, 149] width 49 height 19
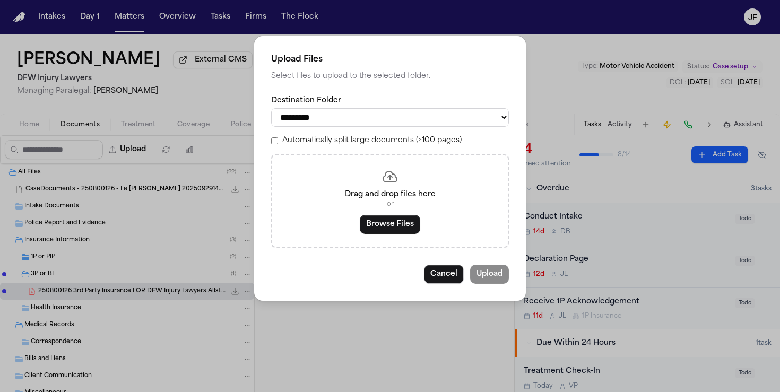
click at [368, 124] on select "**********" at bounding box center [390, 117] width 238 height 19
select select "**********"
click at [271, 108] on select "**********" at bounding box center [390, 117] width 238 height 19
click at [393, 232] on button "Browse Files" at bounding box center [390, 224] width 61 height 19
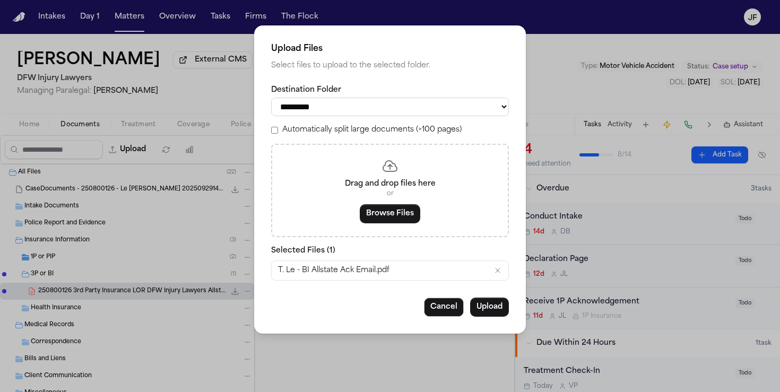
click at [492, 310] on button "Upload" at bounding box center [489, 307] width 39 height 19
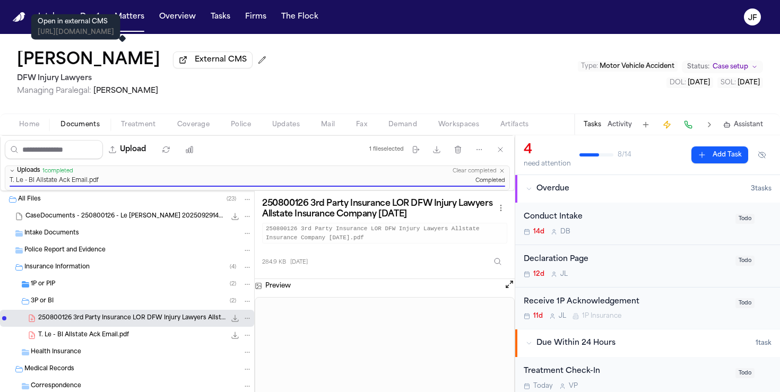
click at [195, 62] on span "External CMS" at bounding box center [221, 60] width 52 height 11
click at [195, 63] on span "External CMS" at bounding box center [221, 60] width 52 height 11
click at [343, 91] on div "[PERSON_NAME] External CMS 3 DFW Injury Lawyers Managing Paralegal: [PERSON_NAM…" at bounding box center [390, 74] width 780 height 80
click at [296, 99] on div "[PERSON_NAME] External CMS 3 DFW Injury Lawyers Managing Paralegal: [PERSON_NAM…" at bounding box center [390, 74] width 780 height 80
click at [129, 21] on button "Matters" at bounding box center [129, 16] width 38 height 19
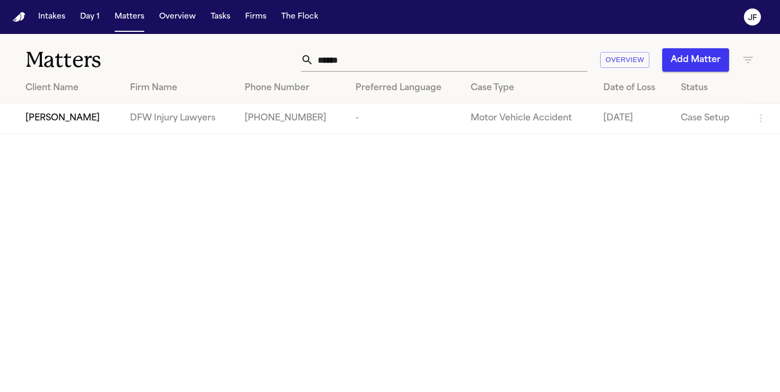
click at [40, 118] on span "[PERSON_NAME]" at bounding box center [62, 118] width 74 height 13
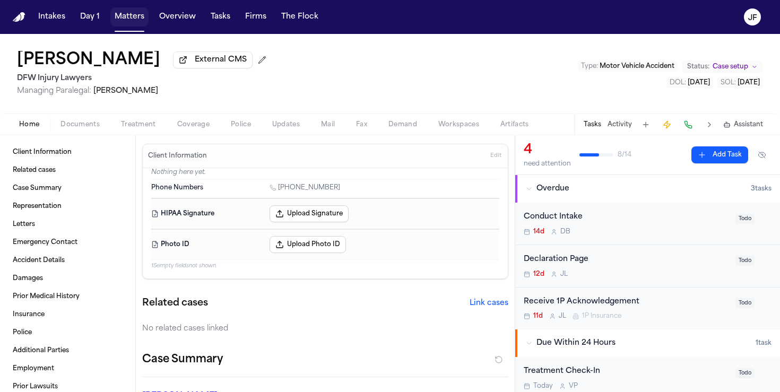
click at [128, 19] on button "Matters" at bounding box center [129, 16] width 38 height 19
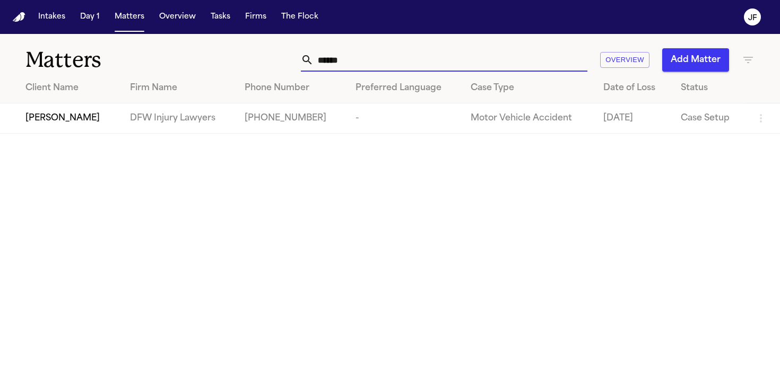
drag, startPoint x: 357, startPoint y: 63, endPoint x: 180, endPoint y: 58, distance: 176.3
click at [180, 58] on div "Matters ****** Overview Add Matter" at bounding box center [390, 53] width 780 height 39
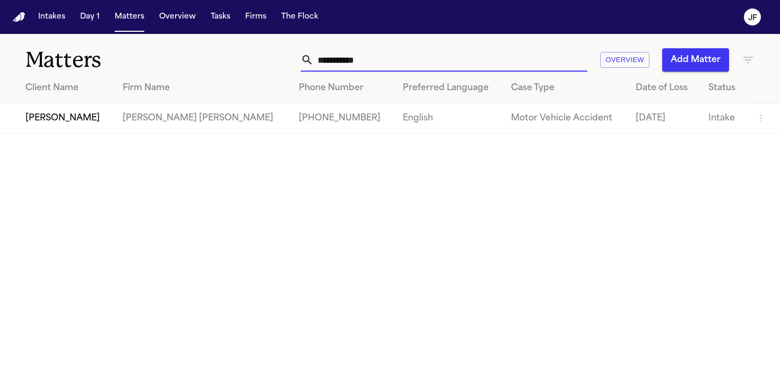
type input "**********"
click at [61, 120] on span "[PERSON_NAME]" at bounding box center [62, 118] width 74 height 13
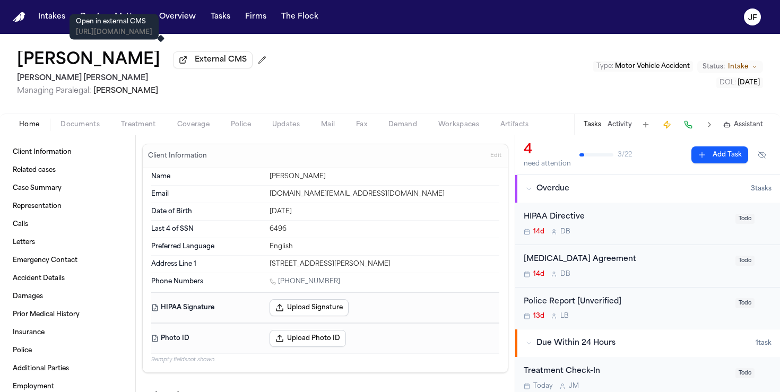
click at [195, 61] on span "External CMS" at bounding box center [221, 60] width 52 height 11
click at [361, 89] on div "[PERSON_NAME] External CMS [PERSON_NAME] [PERSON_NAME] Managing Paralegal: [PER…" at bounding box center [390, 74] width 780 height 80
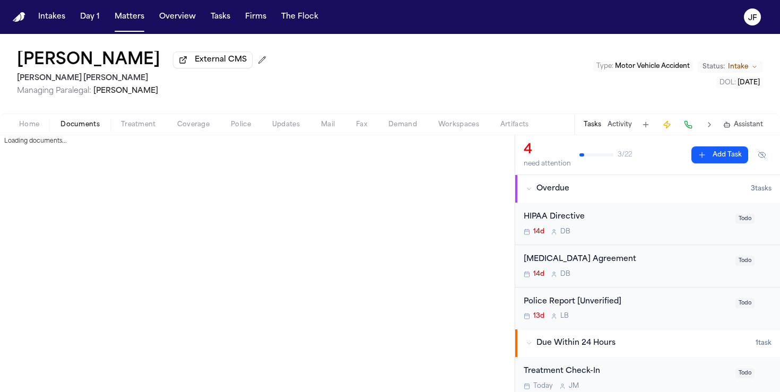
click at [70, 129] on span "Documents" at bounding box center [80, 124] width 39 height 8
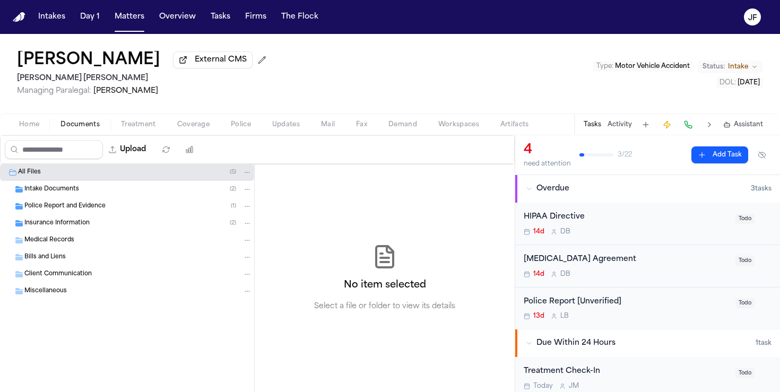
click at [85, 190] on div "Intake Documents ( 2 )" at bounding box center [138, 190] width 228 height 10
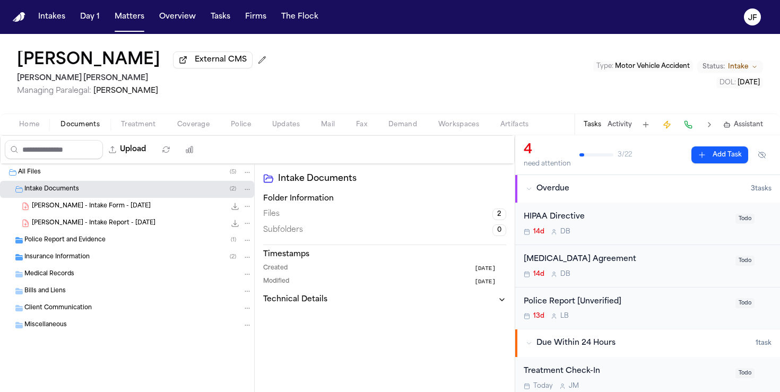
click at [86, 226] on span "[PERSON_NAME] - Intake Report - [DATE]" at bounding box center [94, 223] width 124 height 9
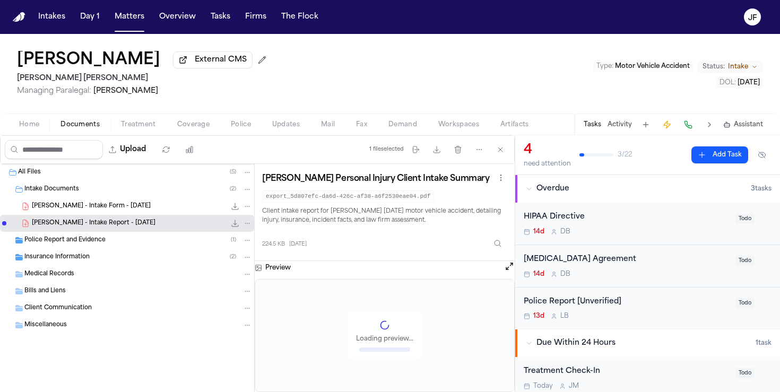
click at [101, 211] on span "[PERSON_NAME] - Intake Form - [DATE]" at bounding box center [91, 206] width 119 height 9
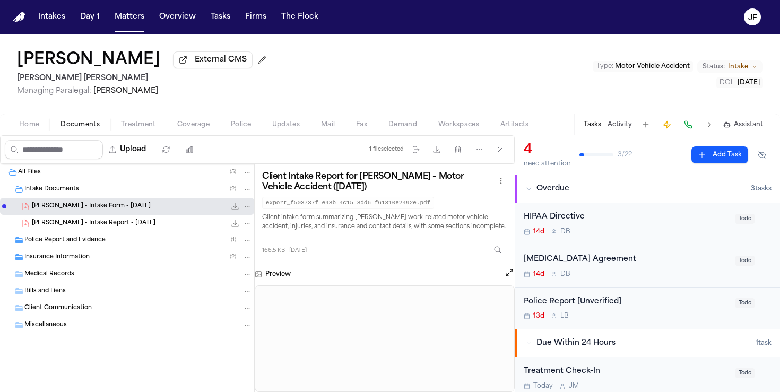
click at [119, 223] on span "[PERSON_NAME] - Intake Report - [DATE]" at bounding box center [94, 223] width 124 height 9
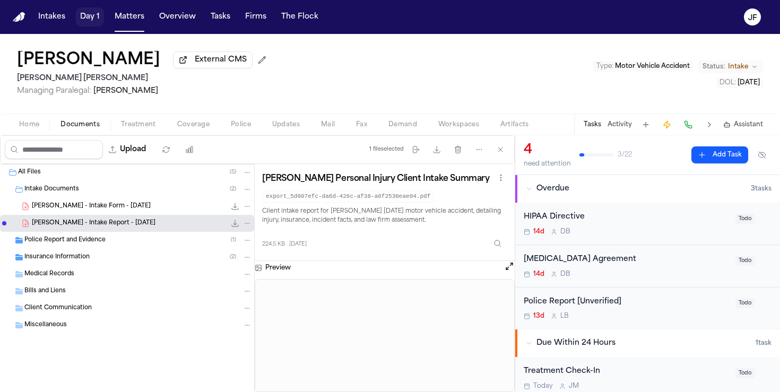
click at [124, 20] on button "Matters" at bounding box center [129, 16] width 38 height 19
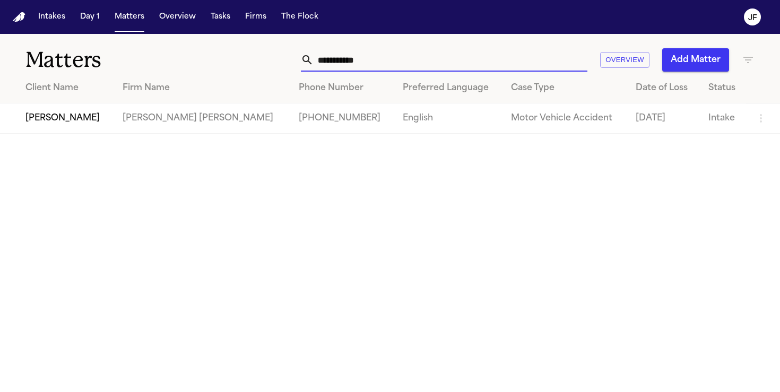
drag, startPoint x: 373, startPoint y: 61, endPoint x: 12, endPoint y: 22, distance: 362.5
click at [12, 22] on div "**********" at bounding box center [390, 196] width 780 height 392
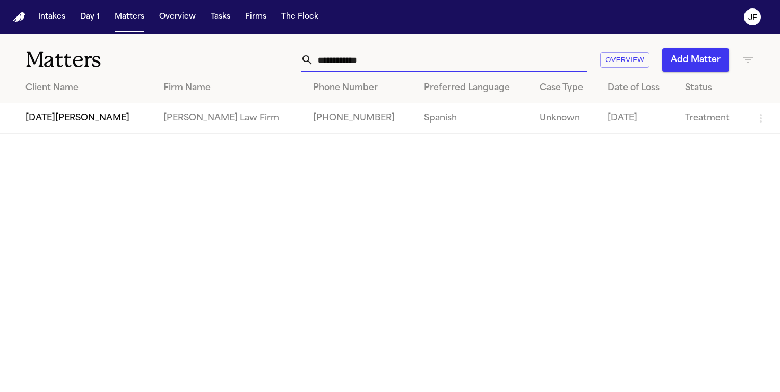
type input "**********"
click at [85, 124] on span "[DATE][PERSON_NAME]" at bounding box center [77, 118] width 104 height 13
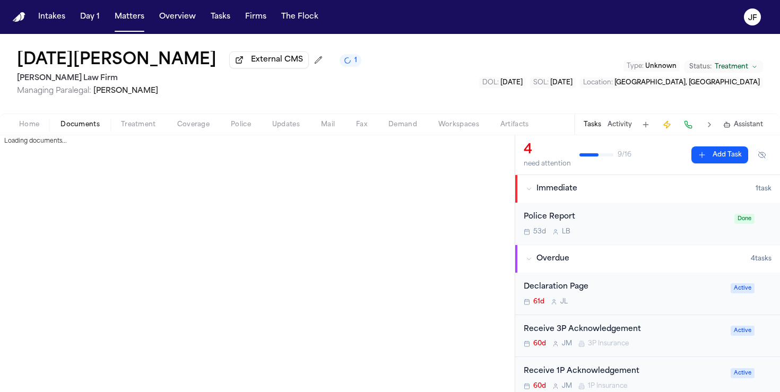
click at [83, 129] on span "Documents" at bounding box center [80, 124] width 39 height 8
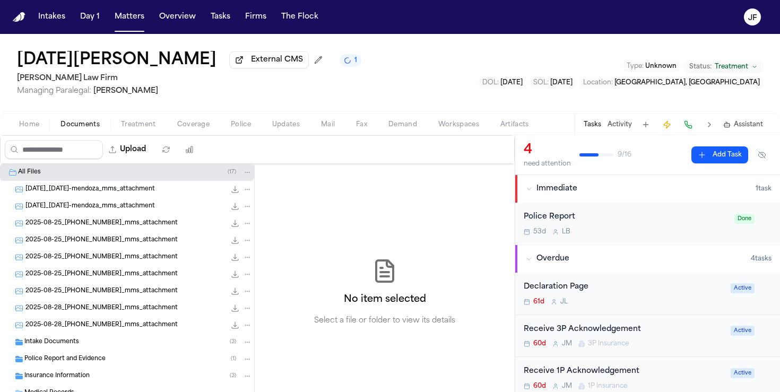
click at [139, 340] on div "Intake Documents ( 3 )" at bounding box center [138, 343] width 228 height 10
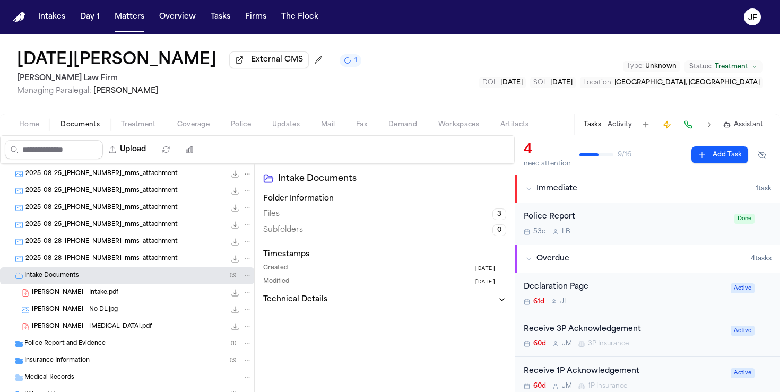
scroll to position [67, 0]
click at [148, 356] on div "Insurance Information ( 3 )" at bounding box center [127, 360] width 254 height 17
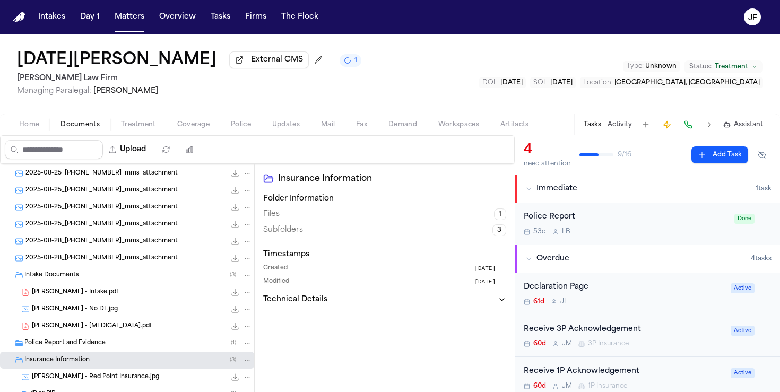
click at [150, 344] on div "Police Report and Evidence ( 1 )" at bounding box center [138, 344] width 228 height 10
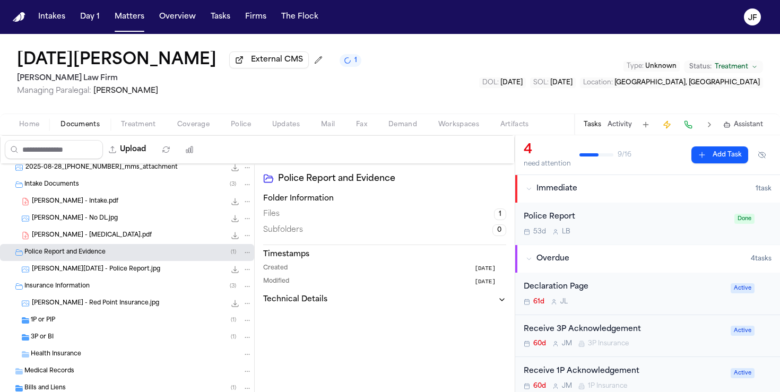
scroll to position [163, 0]
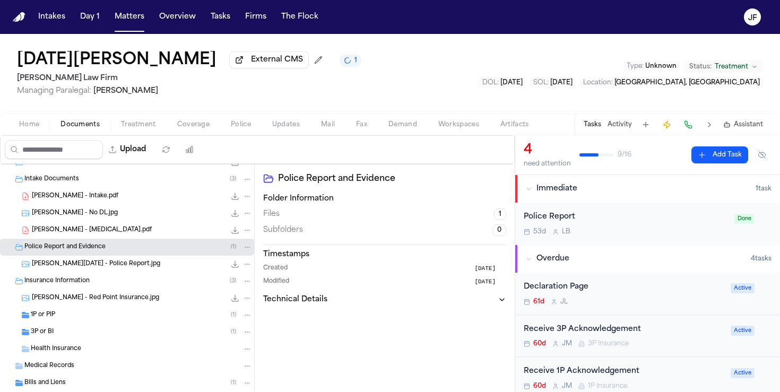
click at [152, 317] on div "1P or PIP ( 1 )" at bounding box center [141, 316] width 221 height 10
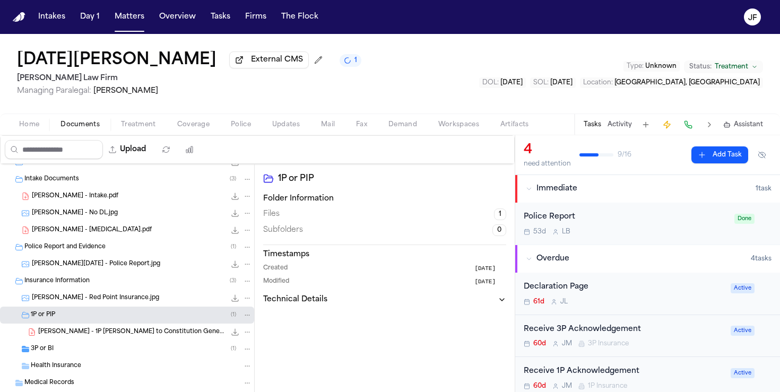
click at [152, 345] on div "3P or BI ( 1 )" at bounding box center [127, 349] width 254 height 17
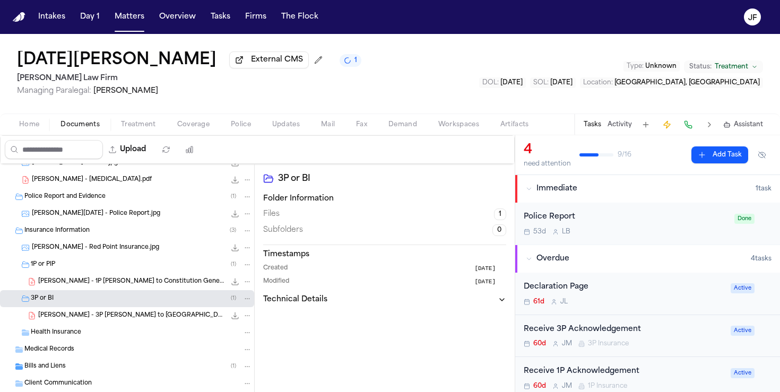
scroll to position [214, 0]
